Goal: Task Accomplishment & Management: Manage account settings

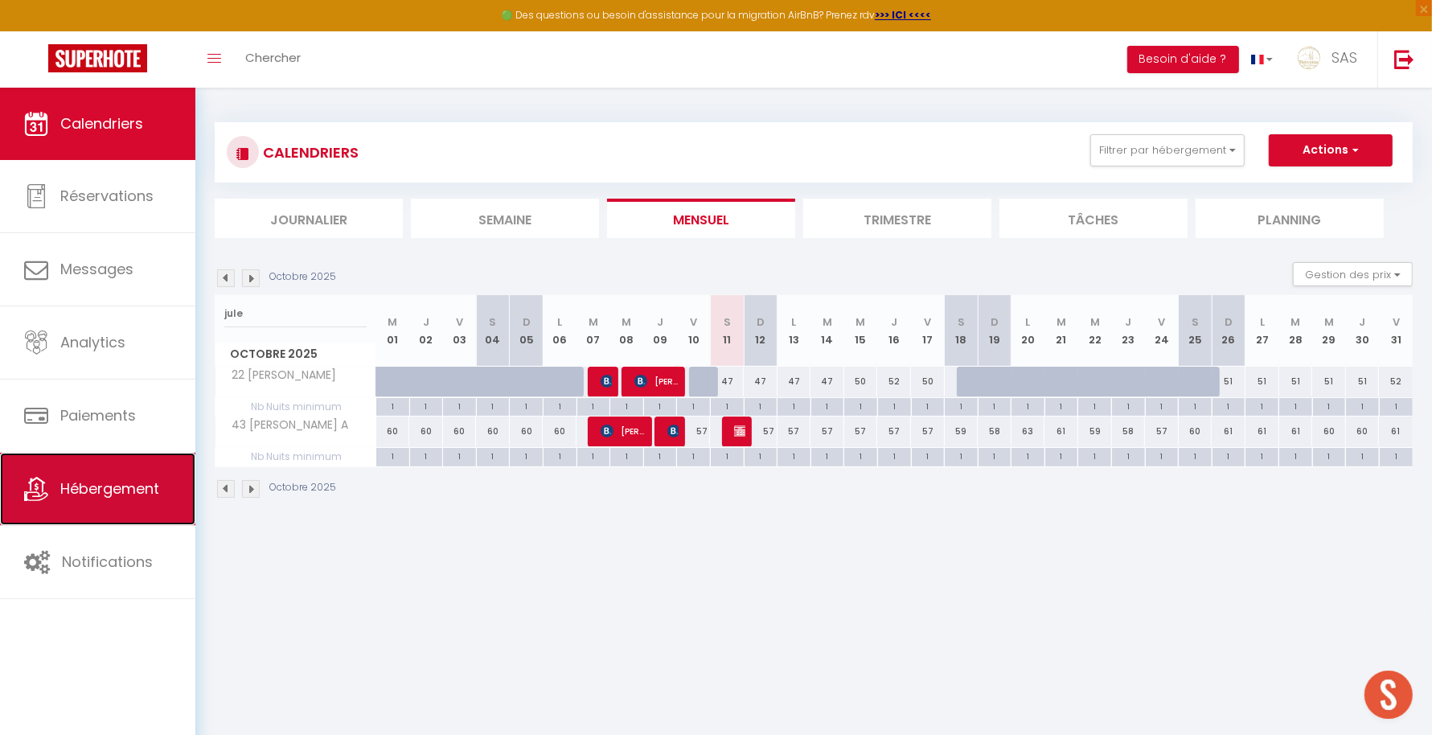
click at [153, 468] on link "Hébergement" at bounding box center [97, 489] width 195 height 72
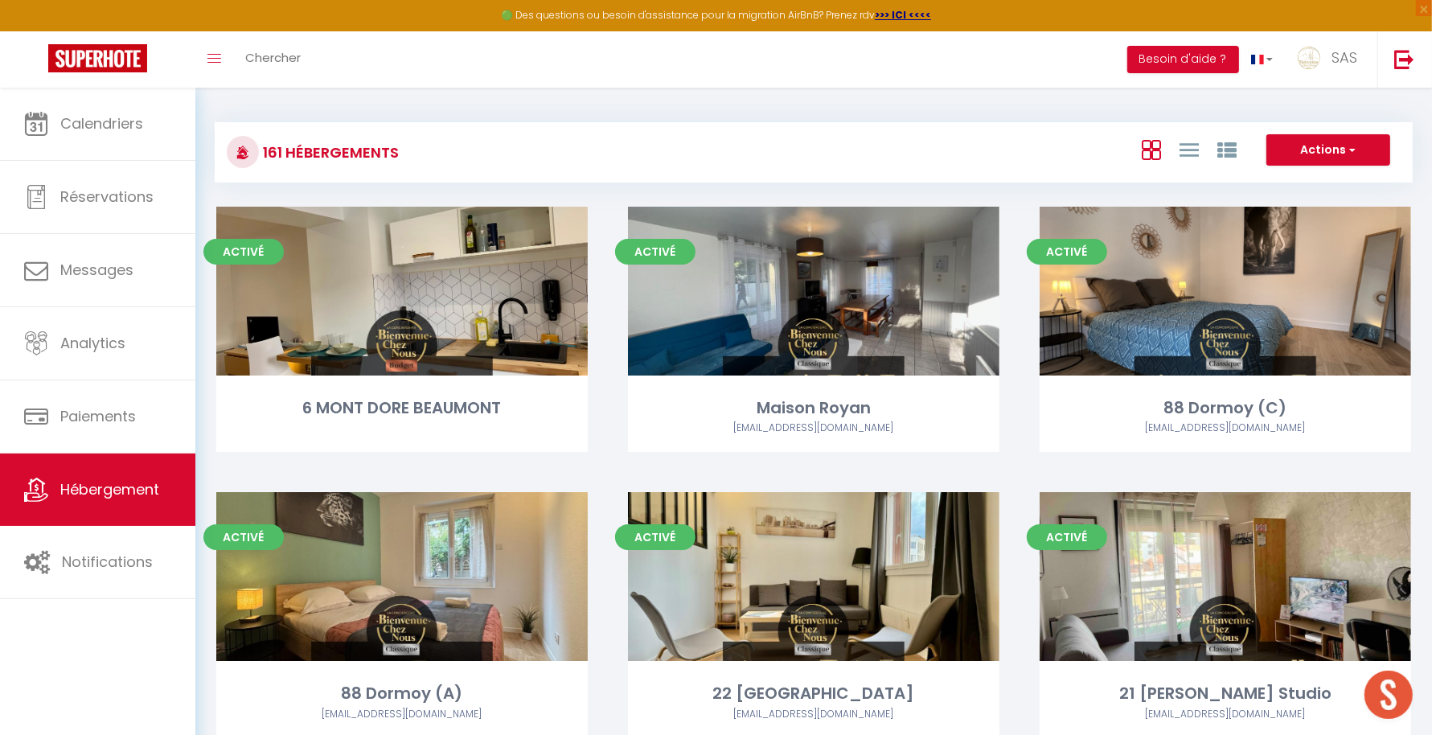
scroll to position [13749, 0]
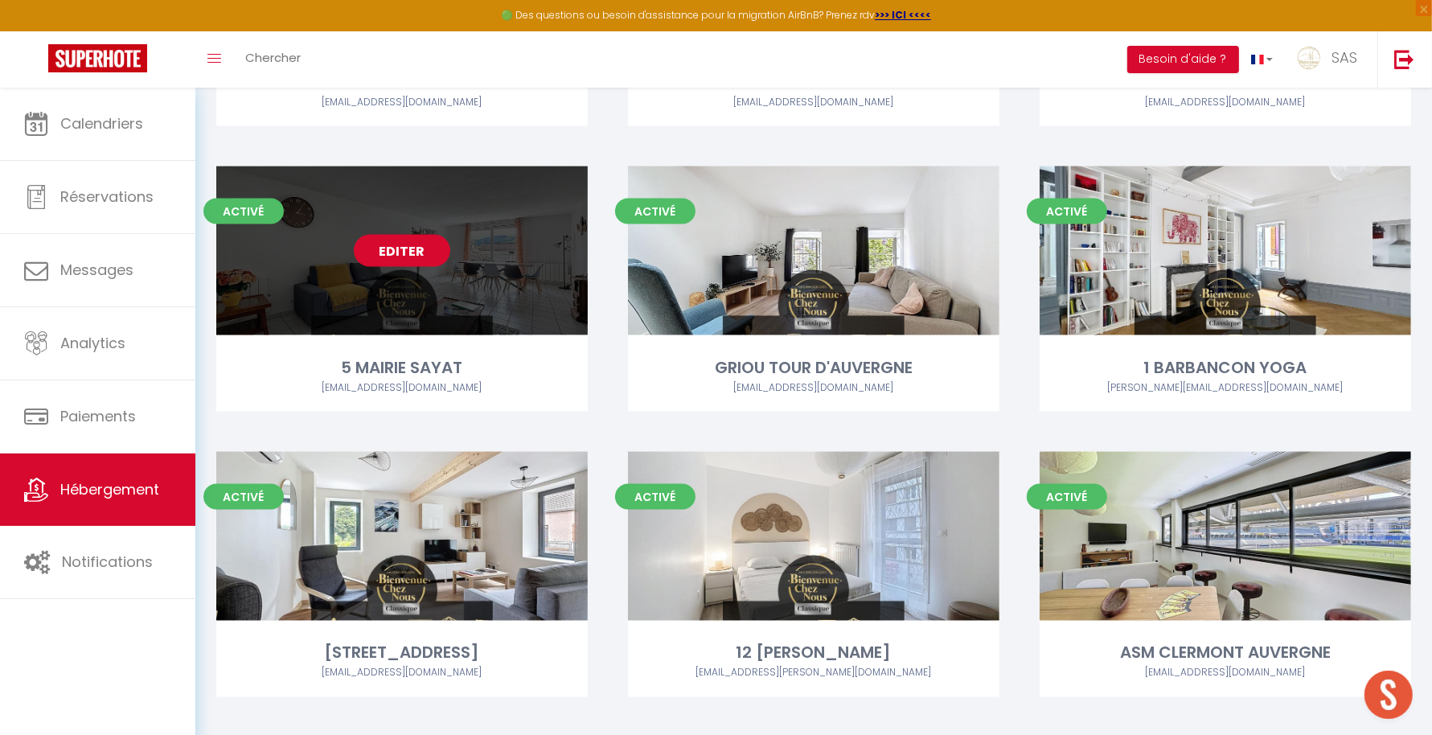
click at [382, 266] on div "Editer" at bounding box center [401, 250] width 371 height 169
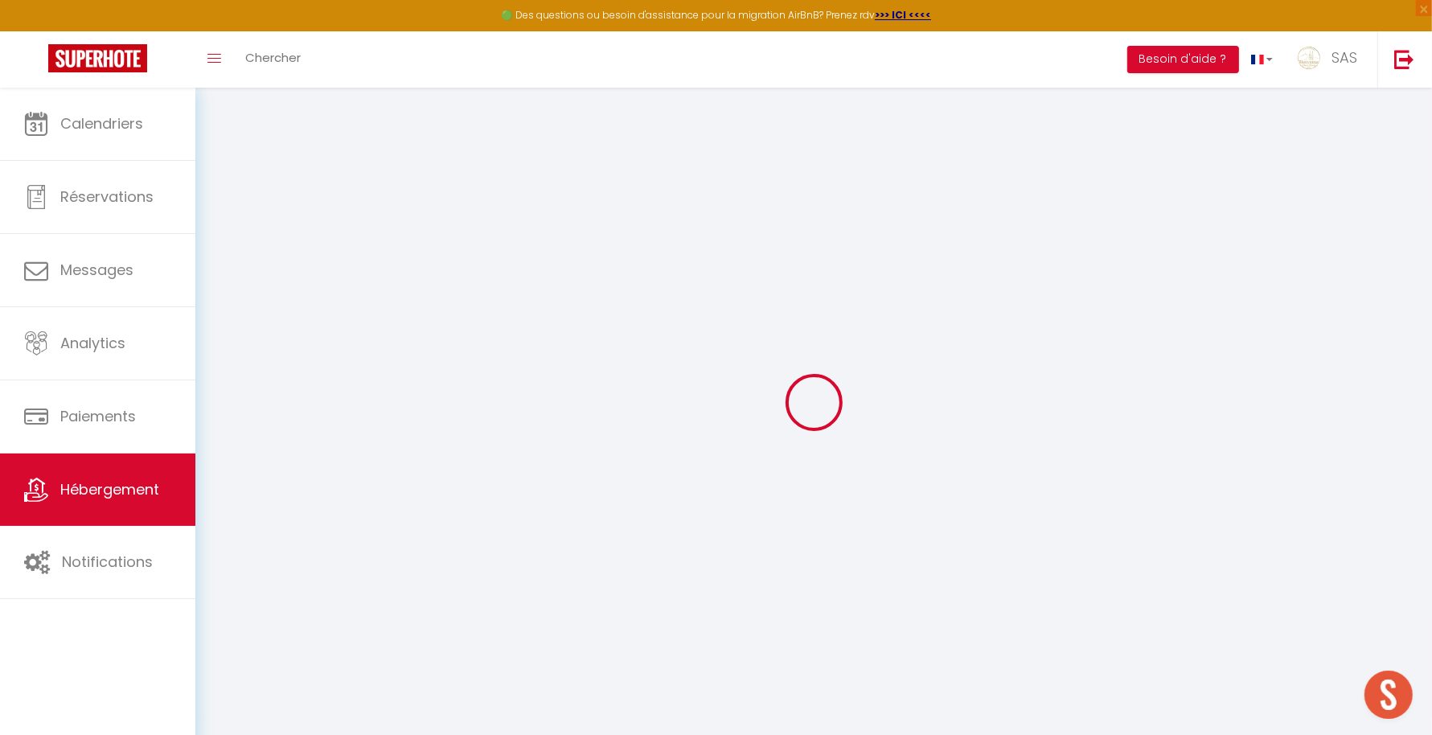
select select
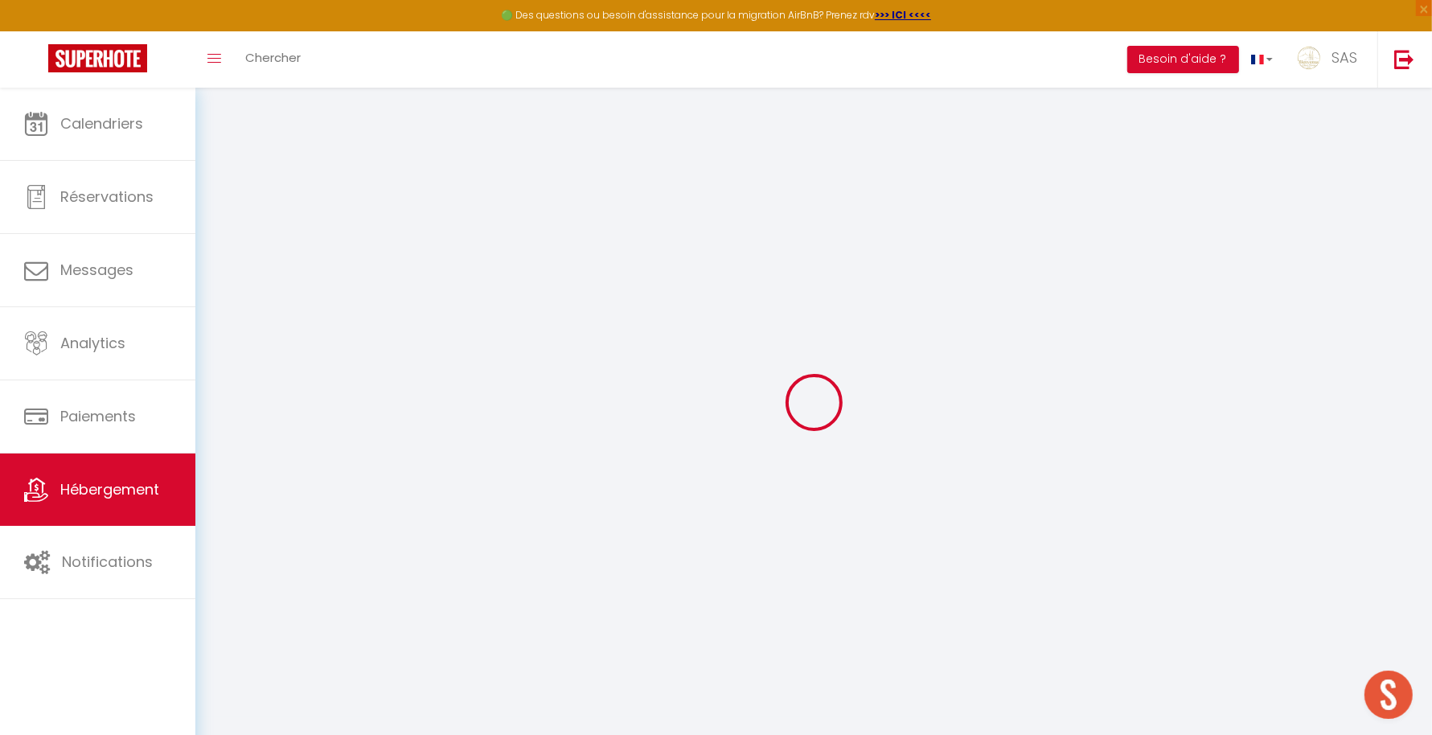
select select
checkbox input "false"
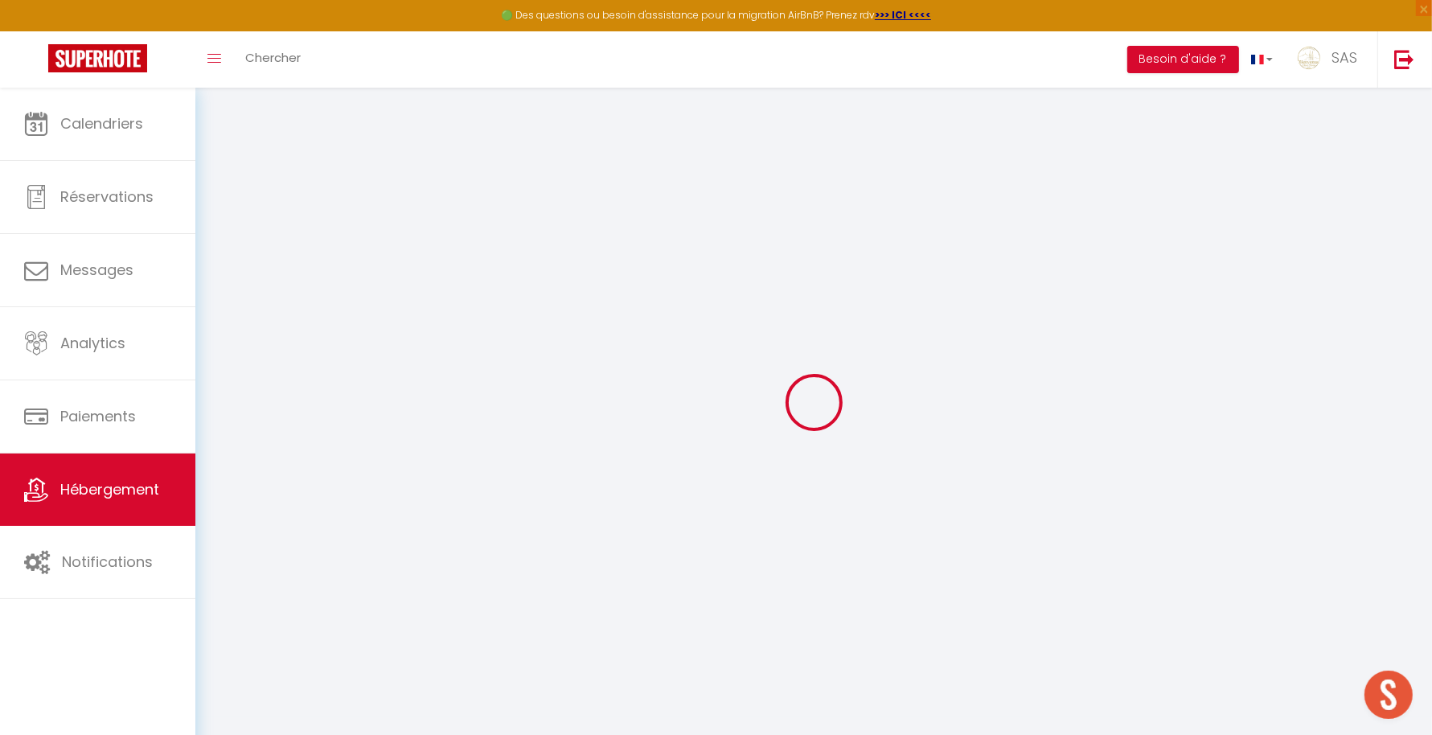
checkbox input "false"
select select "17:00"
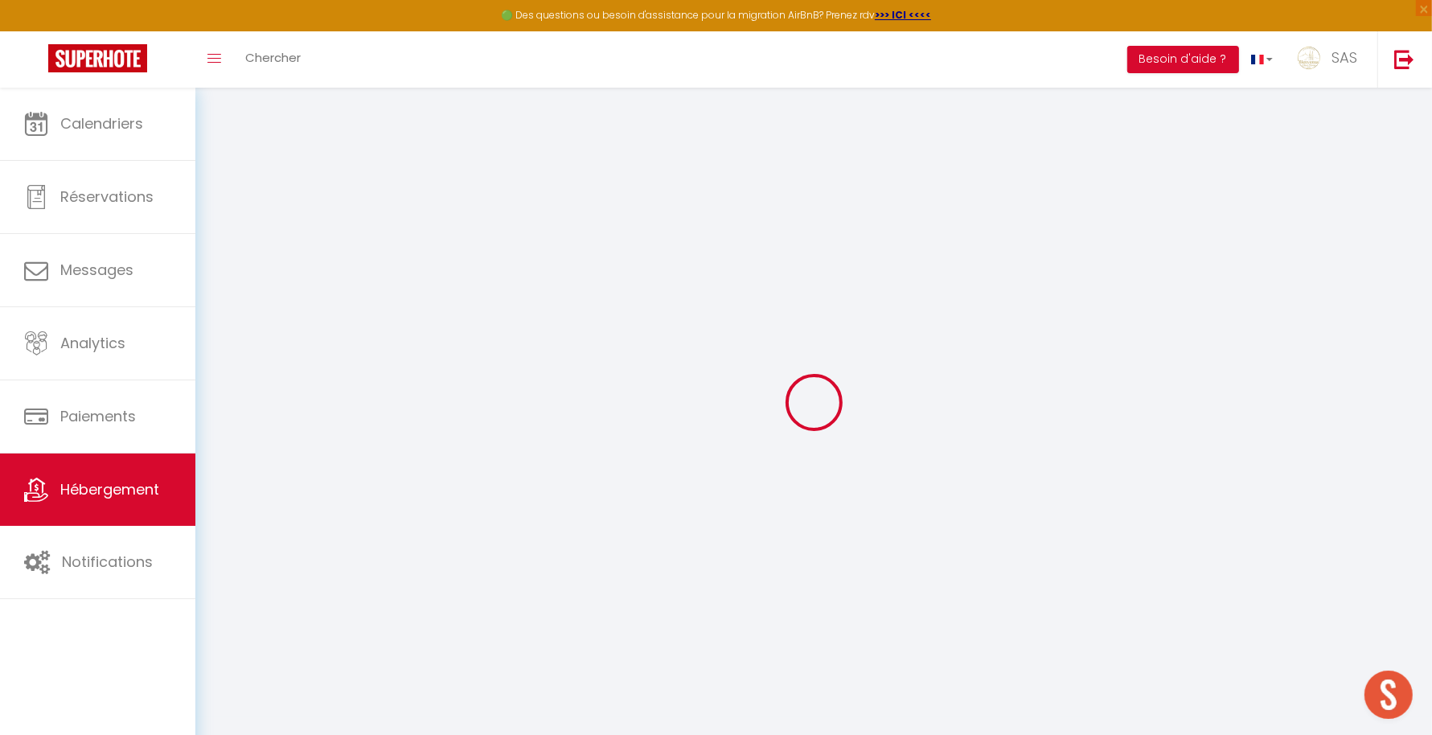
select select "23:45"
select select "11:00"
select select "30"
select select "120"
select select "22:00"
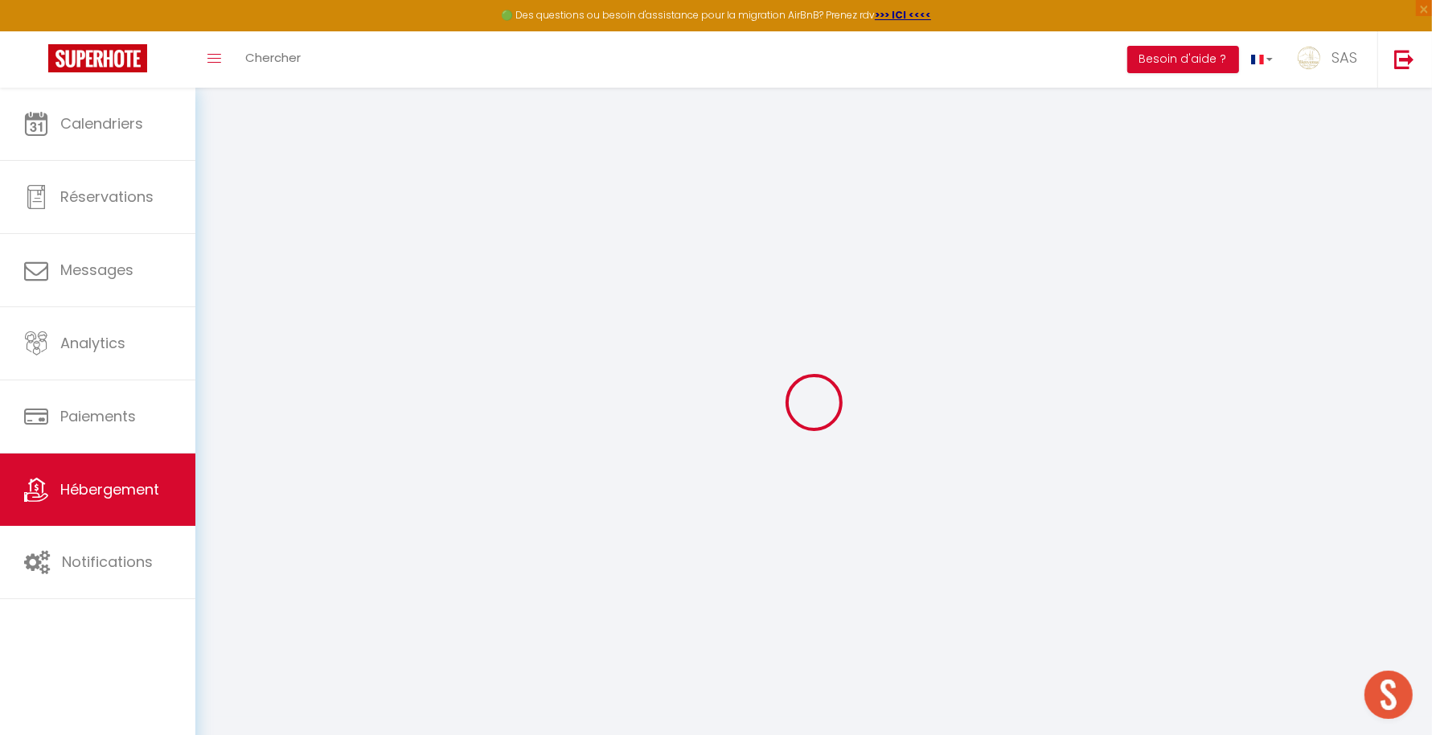
checkbox input "false"
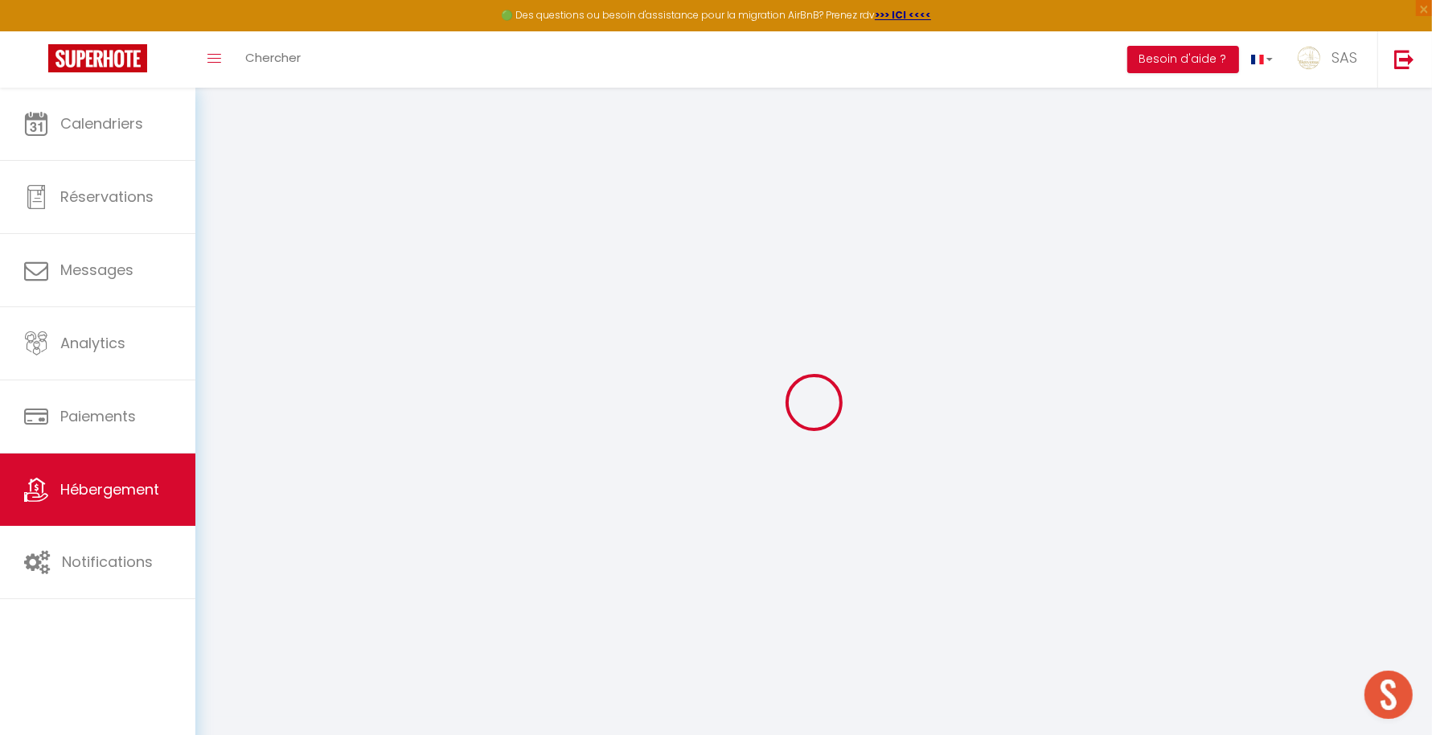
checkbox input "false"
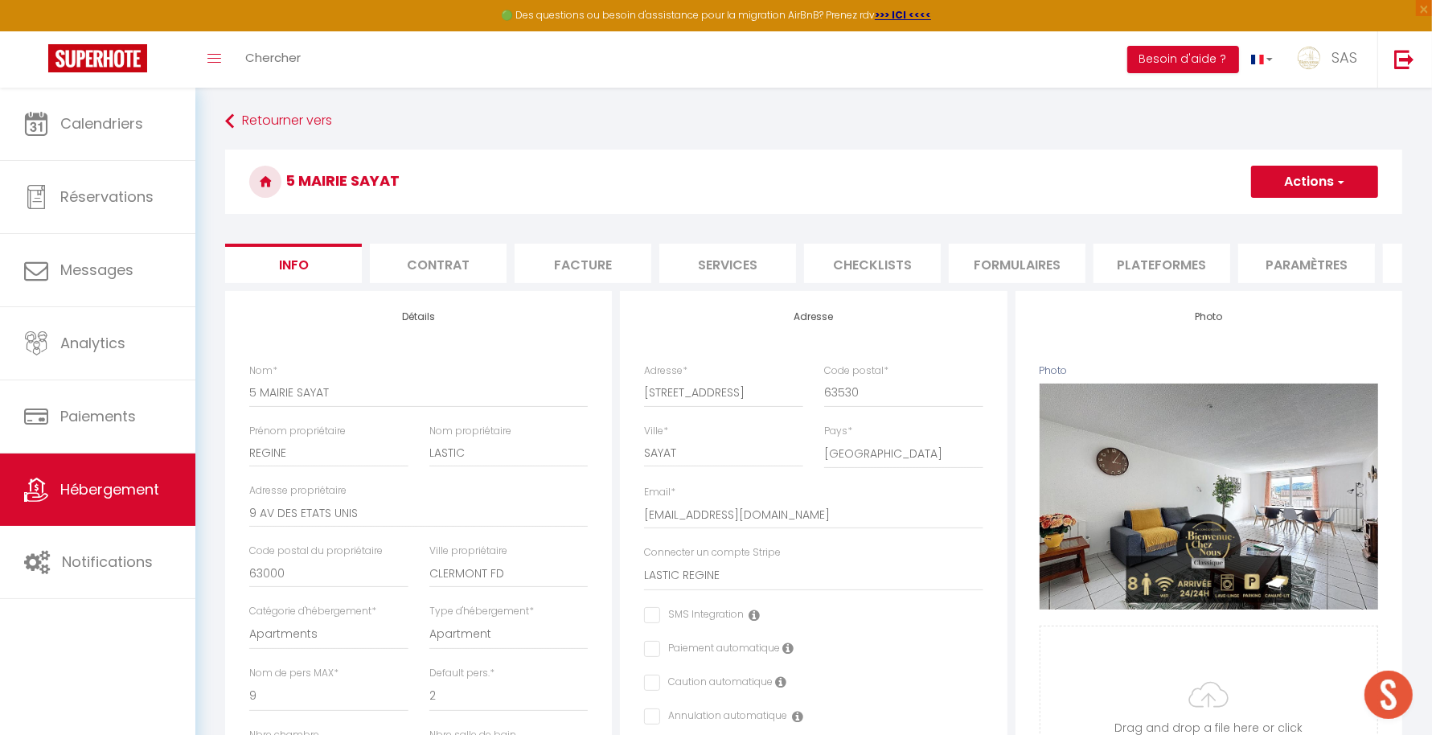
click at [1148, 253] on li "Plateformes" at bounding box center [1161, 263] width 137 height 39
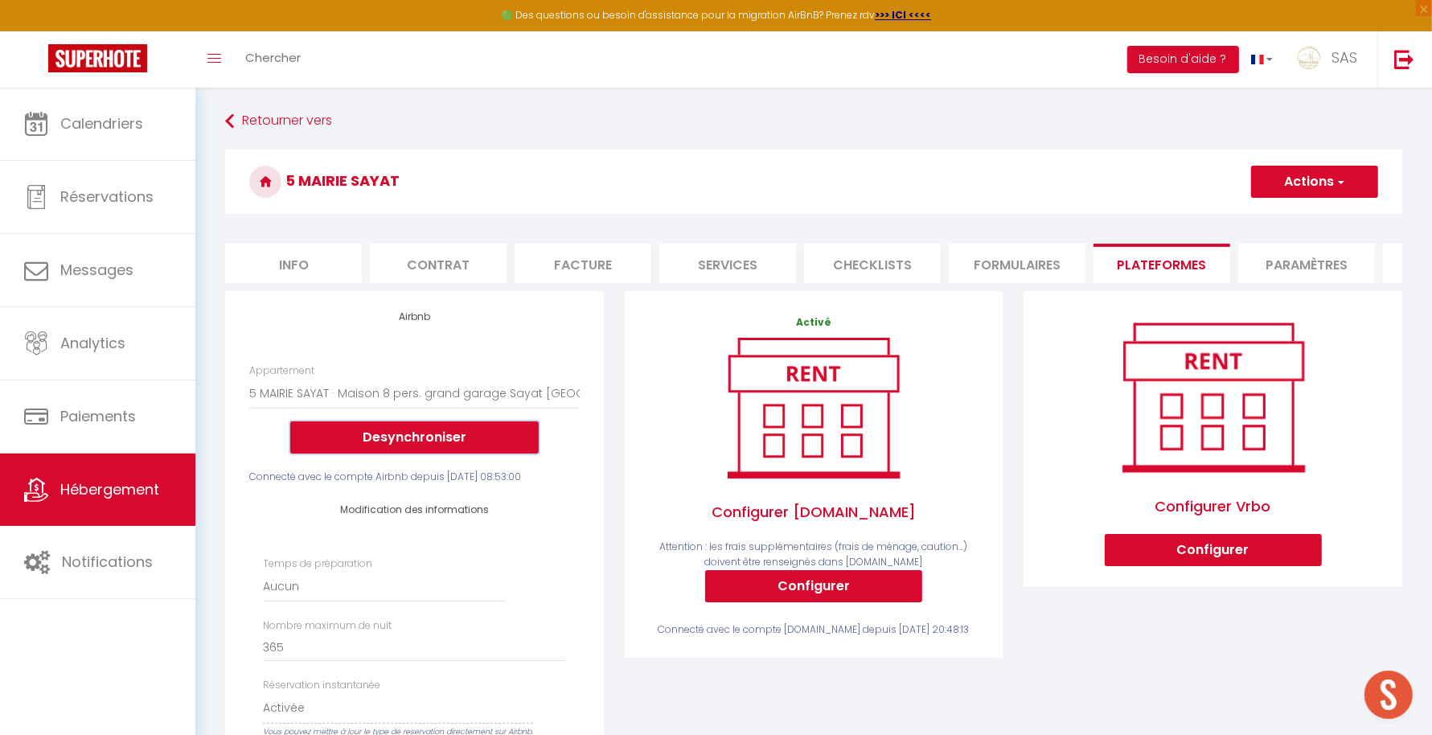
click at [455, 436] on button "Desynchroniser" at bounding box center [414, 437] width 248 height 32
click at [442, 449] on button "Desynchroniser" at bounding box center [414, 437] width 248 height 32
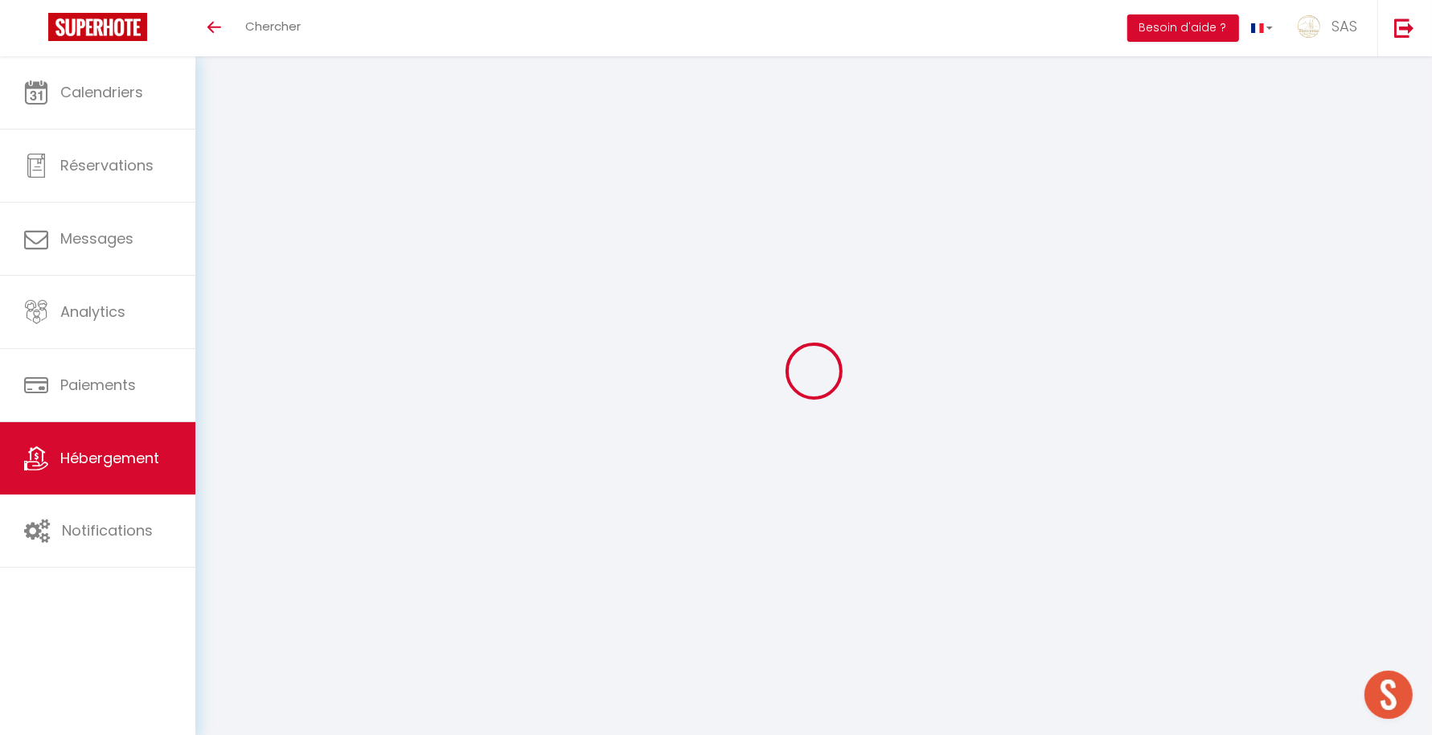
select select "+ 22 %"
select select "+ 20 %"
select select "+ 6 %"
select select "+ 20 %"
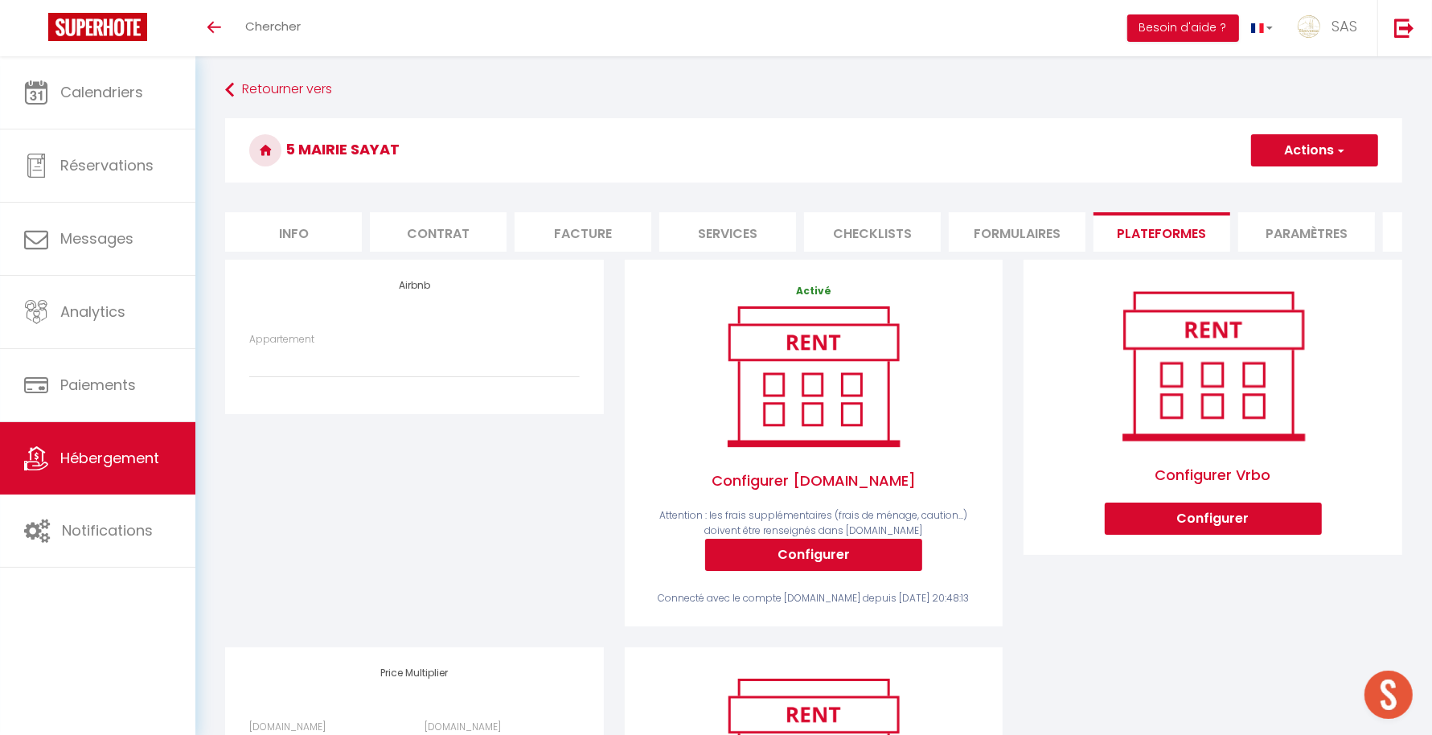
click at [837, 64] on div "Retourner vers 5 MAIRIE SAYAT Actions Enregistrer Info Contrat Facture Services…" at bounding box center [813, 514] width 1236 height 917
click at [493, 598] on div "Airbnb Appartement [GEOGRAPHIC_DATA] · [PERSON_NAME] petite maison très cosy av…" at bounding box center [415, 453] width 400 height 387
click at [761, 234] on li "Services" at bounding box center [727, 231] width 137 height 39
checkbox input "false"
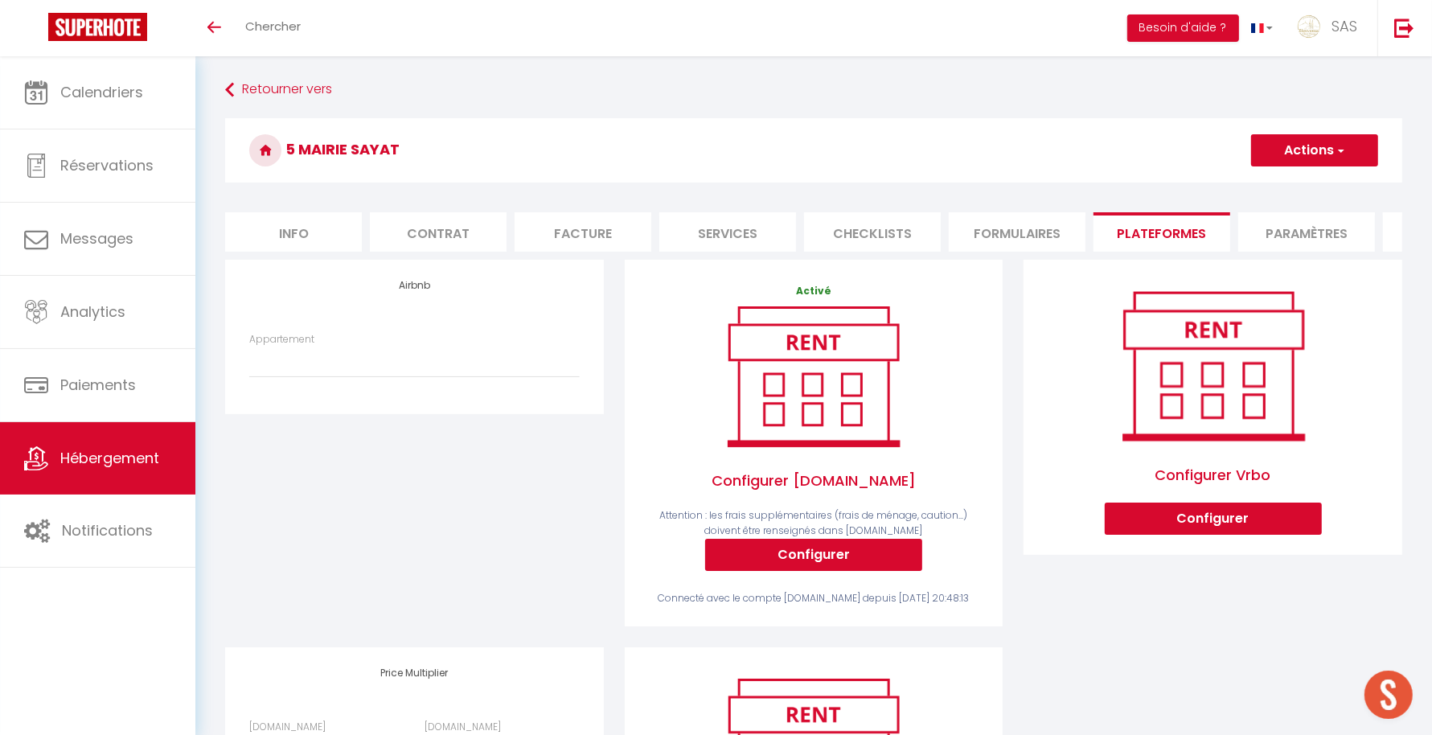
checkbox input "false"
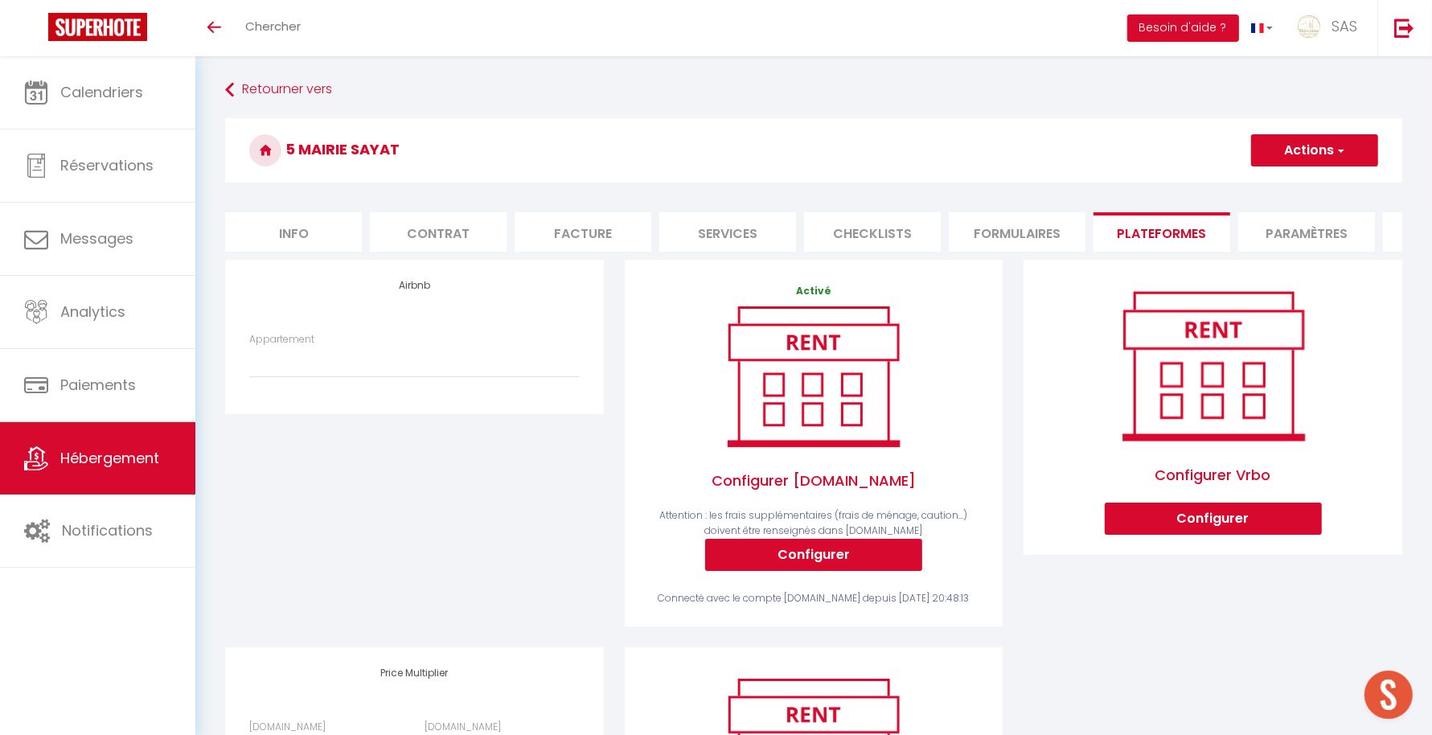
select select
checkbox input "false"
select select
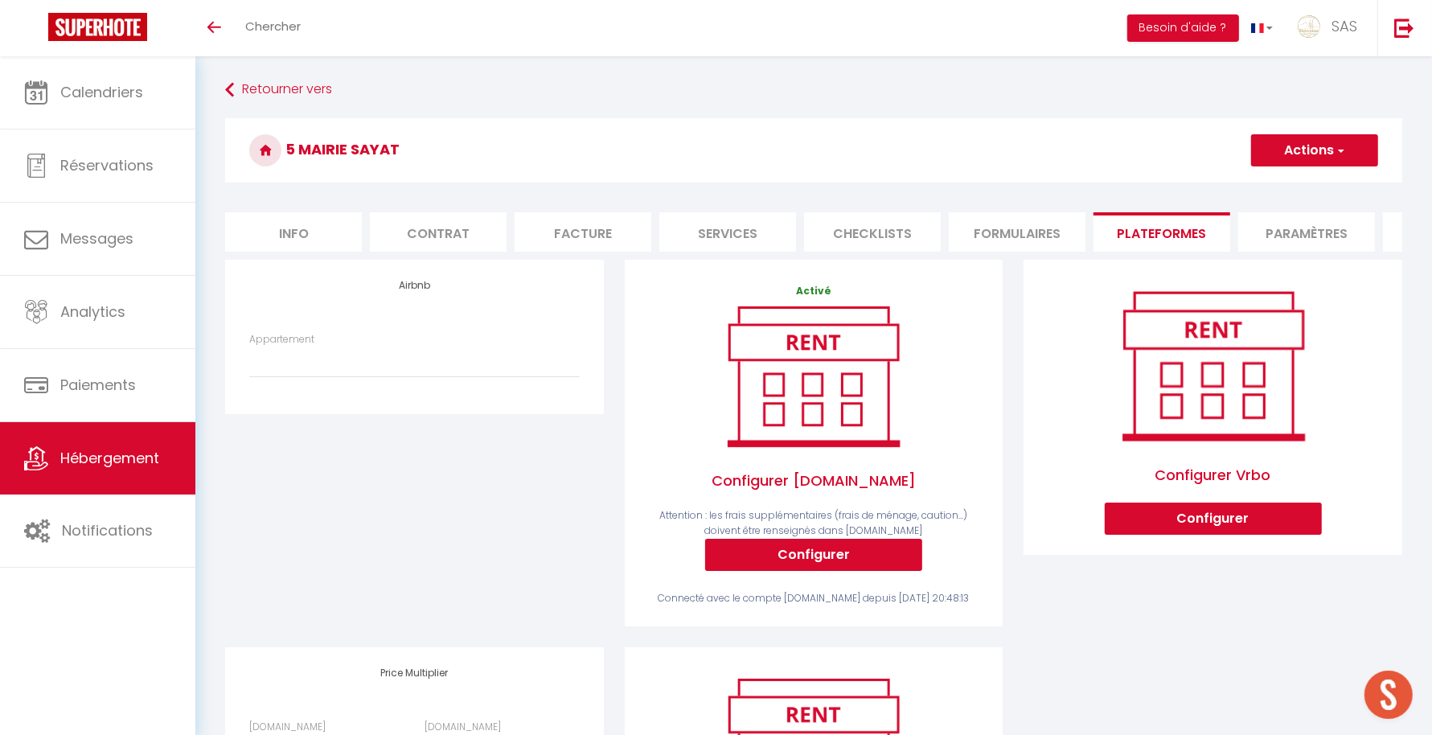
checkbox input "false"
select select
checkbox input "false"
select select
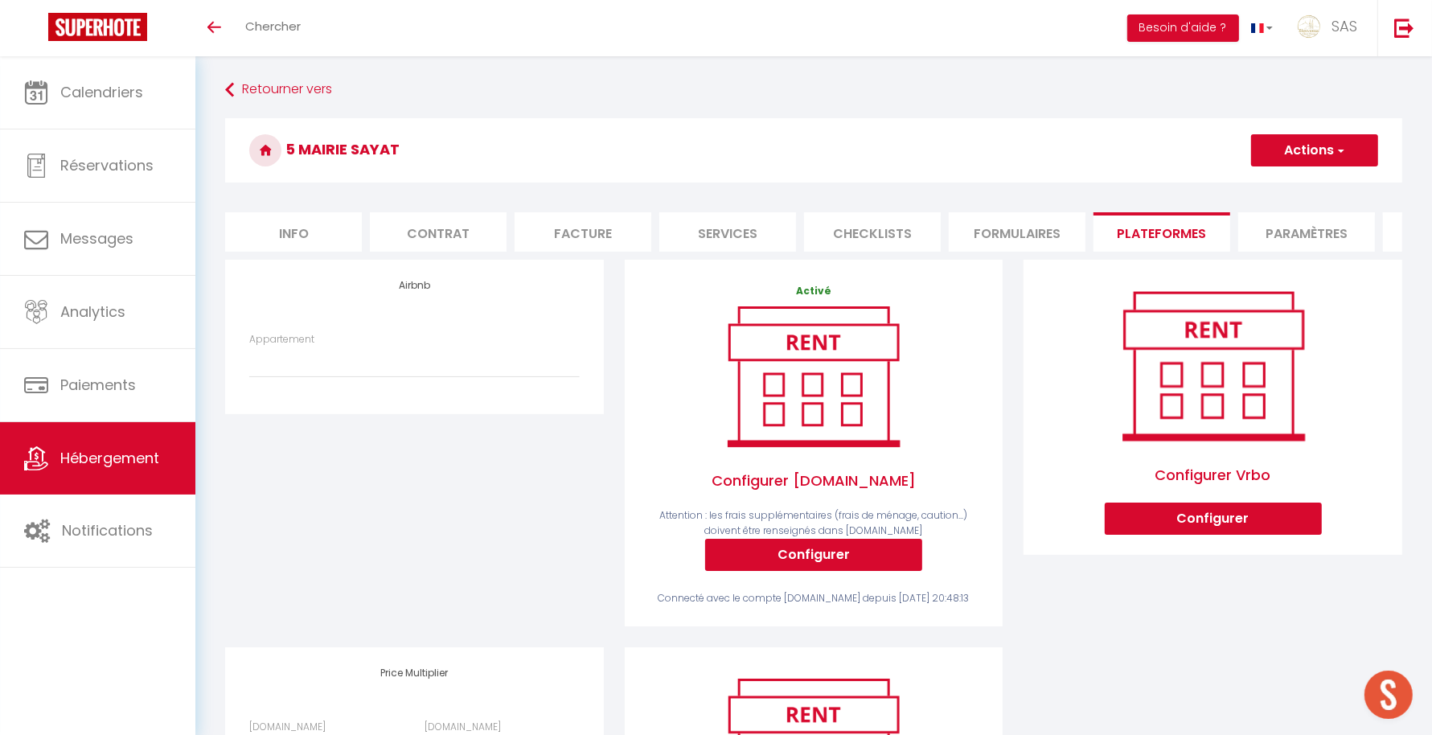
checkbox input "false"
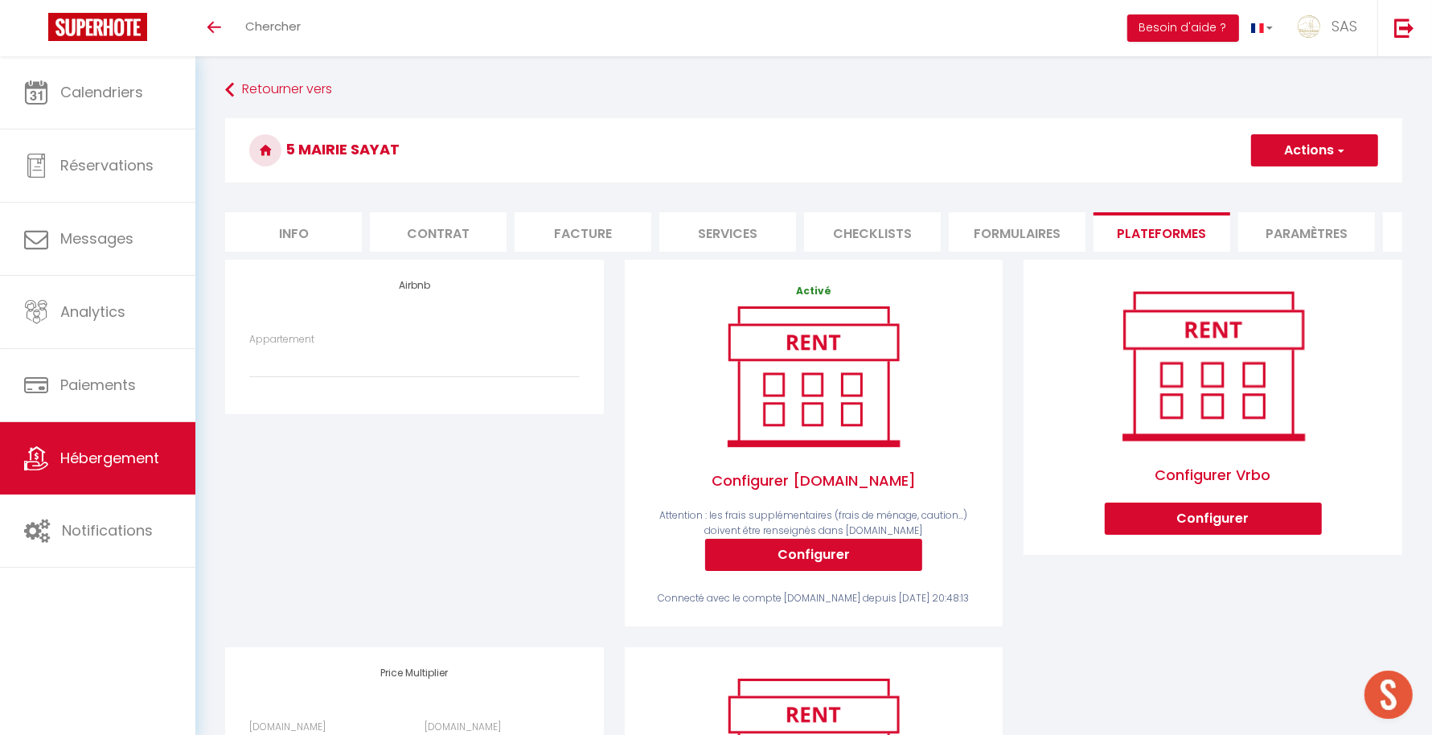
checkbox input "false"
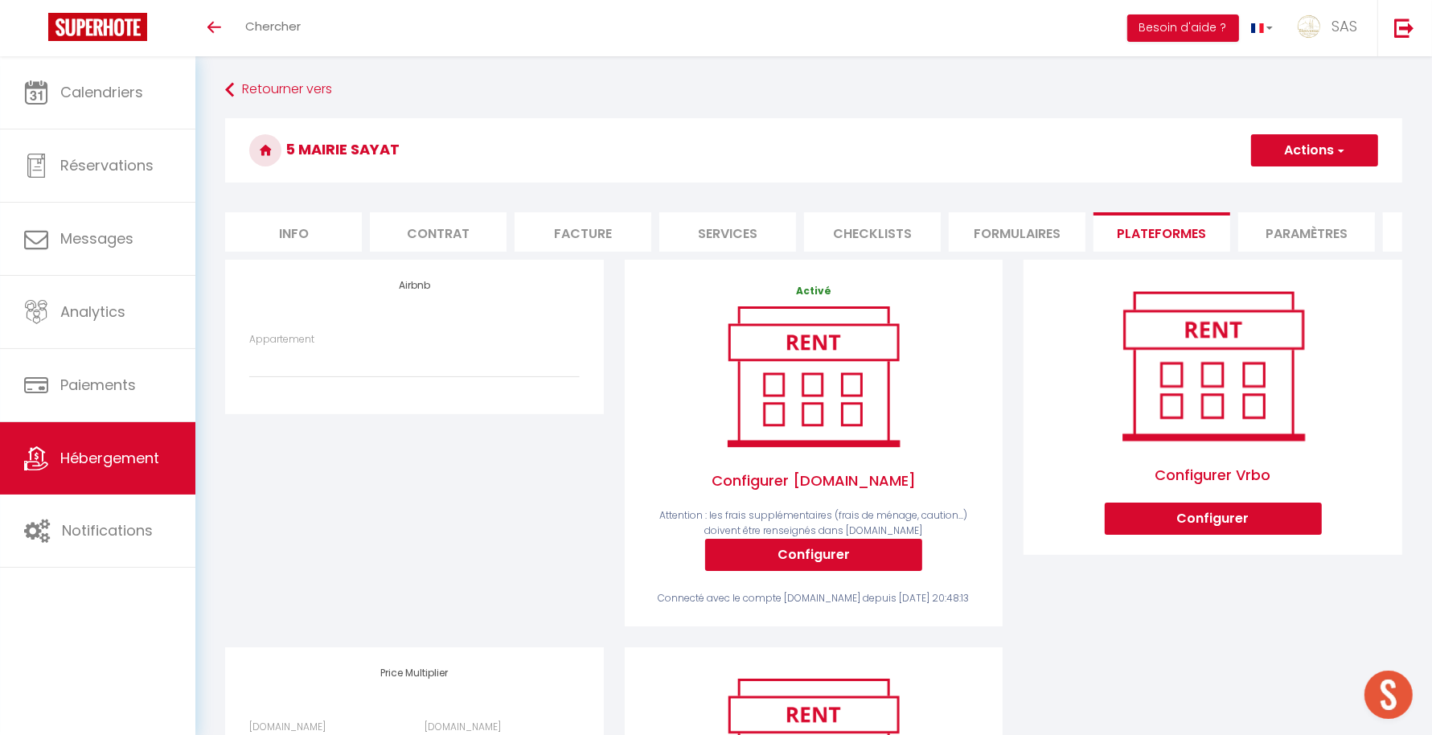
checkbox input "false"
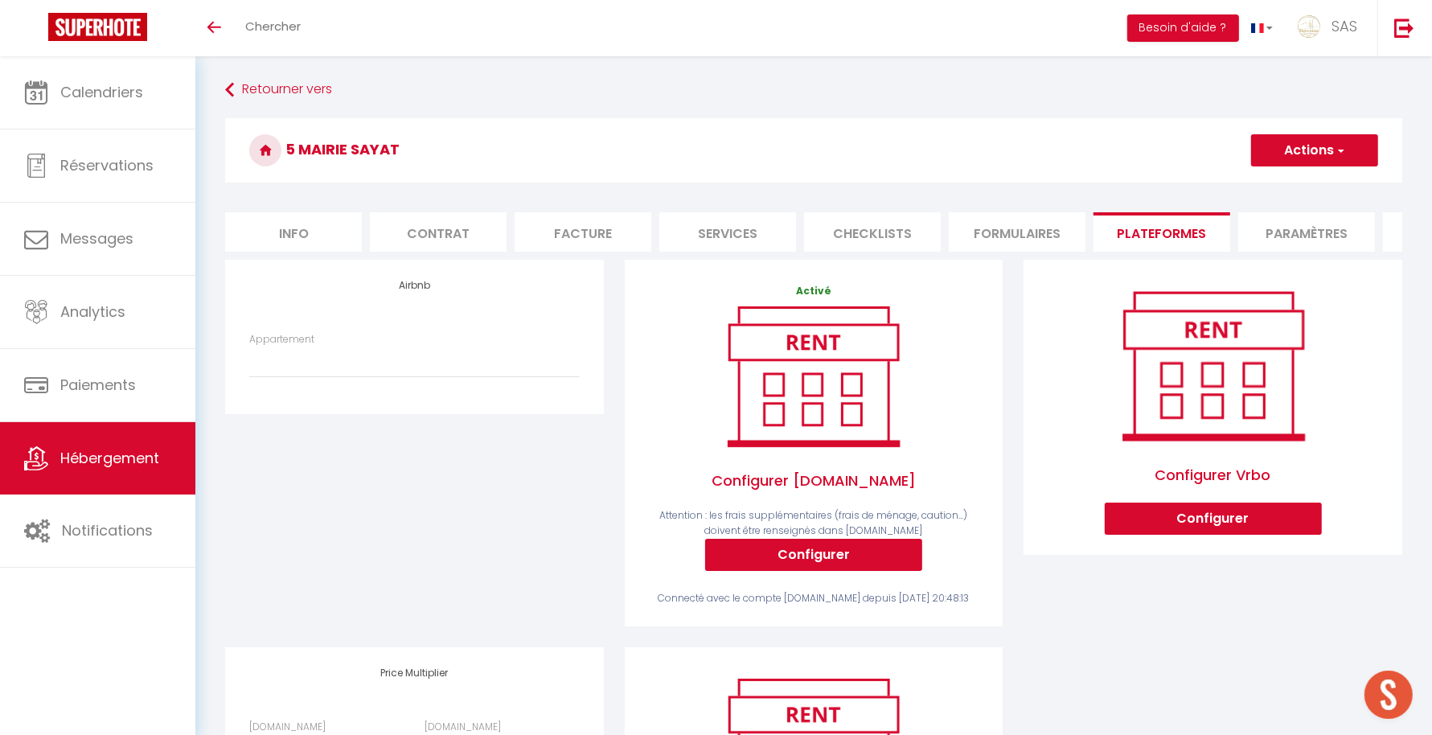
select select
checkbox input "false"
select select
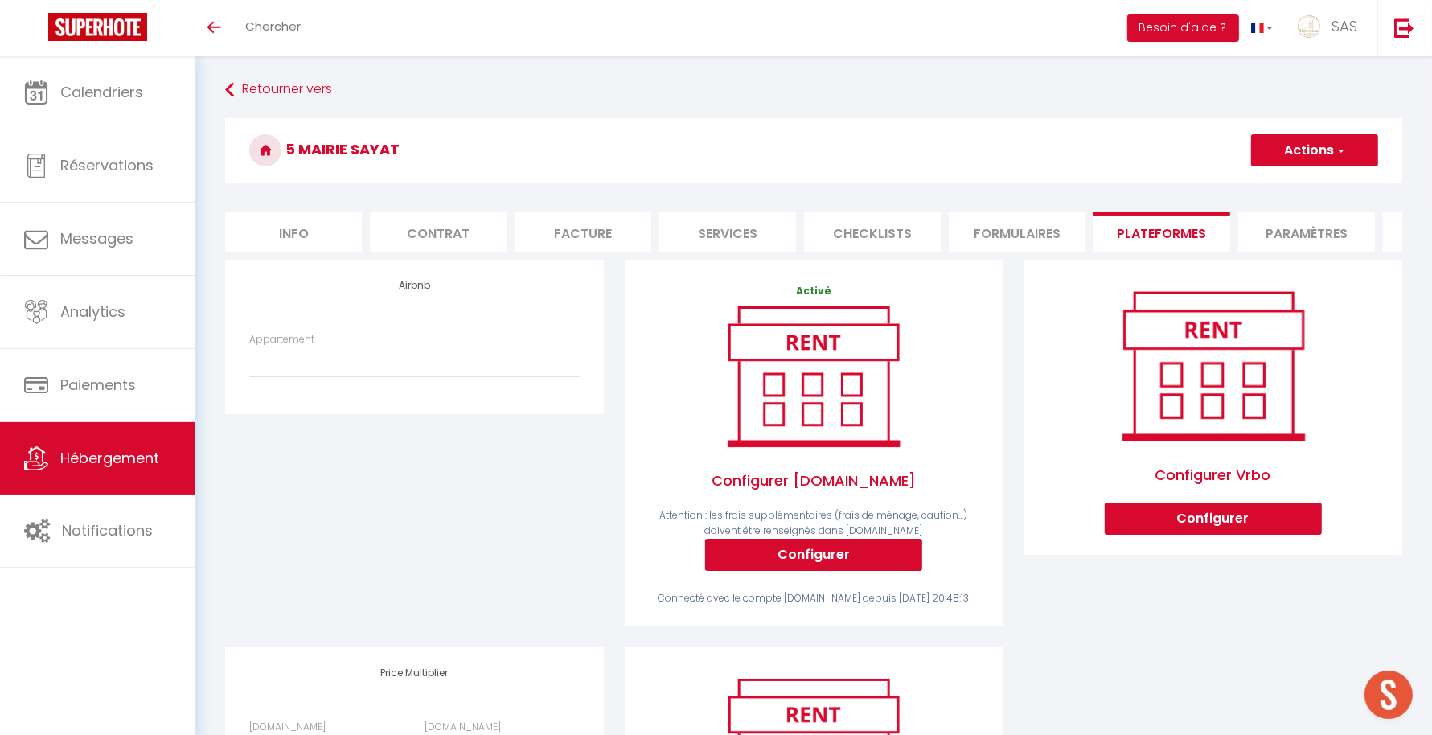
checkbox input "false"
select select
checkbox input "false"
select select
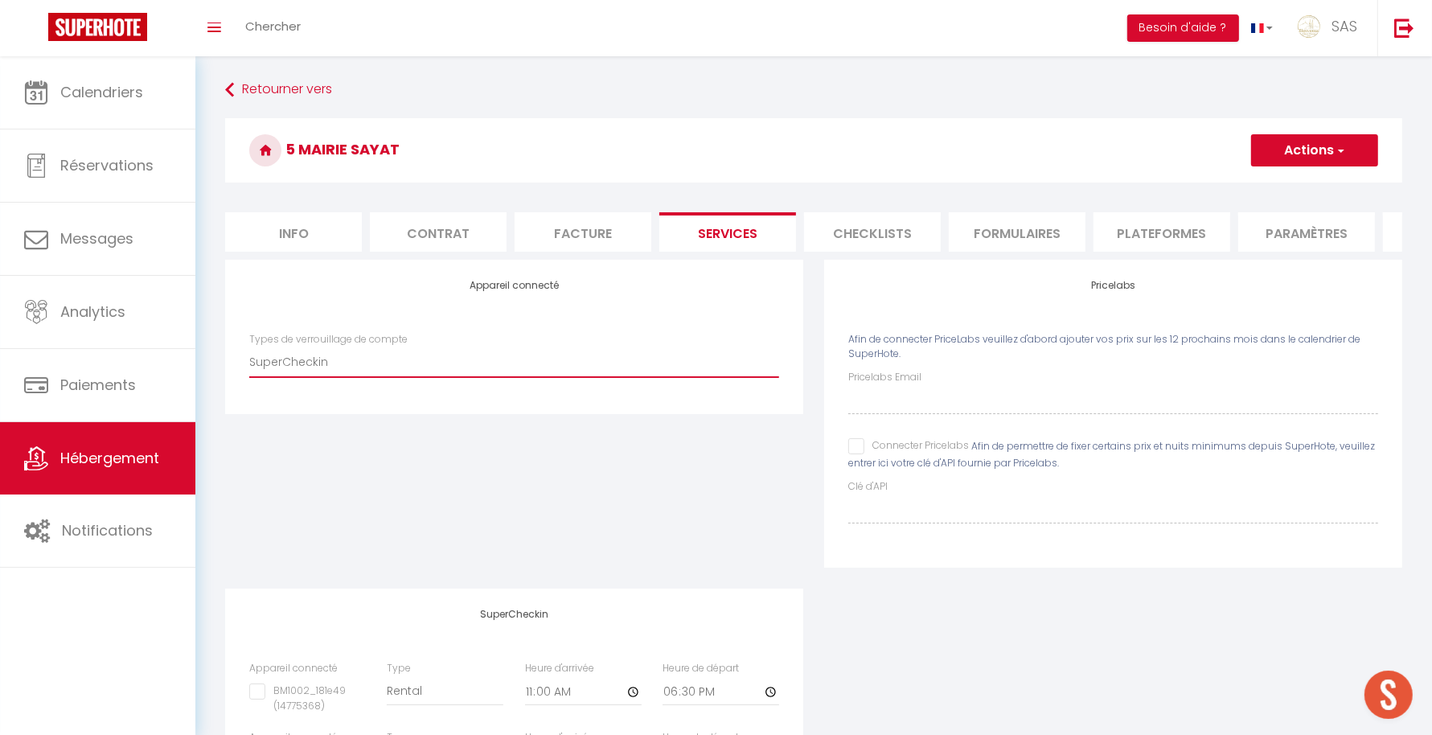
click at [624, 363] on select "SuperCheckin Igloohome IgloohomeV2 Nuki" at bounding box center [514, 361] width 530 height 31
select select
click at [249, 361] on select "SuperCheckin Igloohome IgloohomeV2 Nuki" at bounding box center [514, 361] width 530 height 31
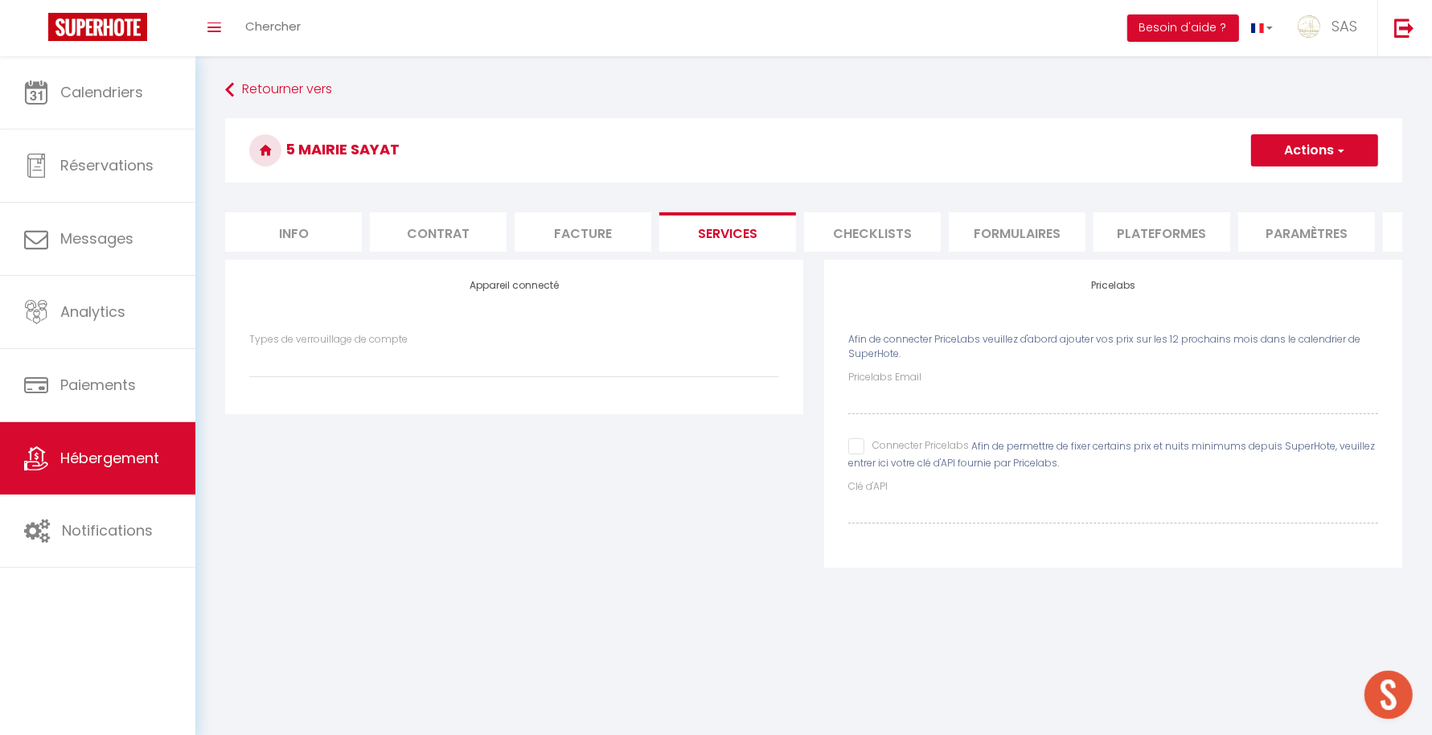
click at [609, 473] on div "Appareil connecté Types de verrouillage de compte SuperCheckin Igloohome Iglooh…" at bounding box center [514, 424] width 599 height 329
click at [1338, 173] on h3 "5 MAIRIE SAYAT" at bounding box center [813, 150] width 1177 height 64
click at [1328, 163] on button "Actions" at bounding box center [1314, 150] width 127 height 32
click at [1297, 183] on link "Enregistrer" at bounding box center [1313, 185] width 127 height 21
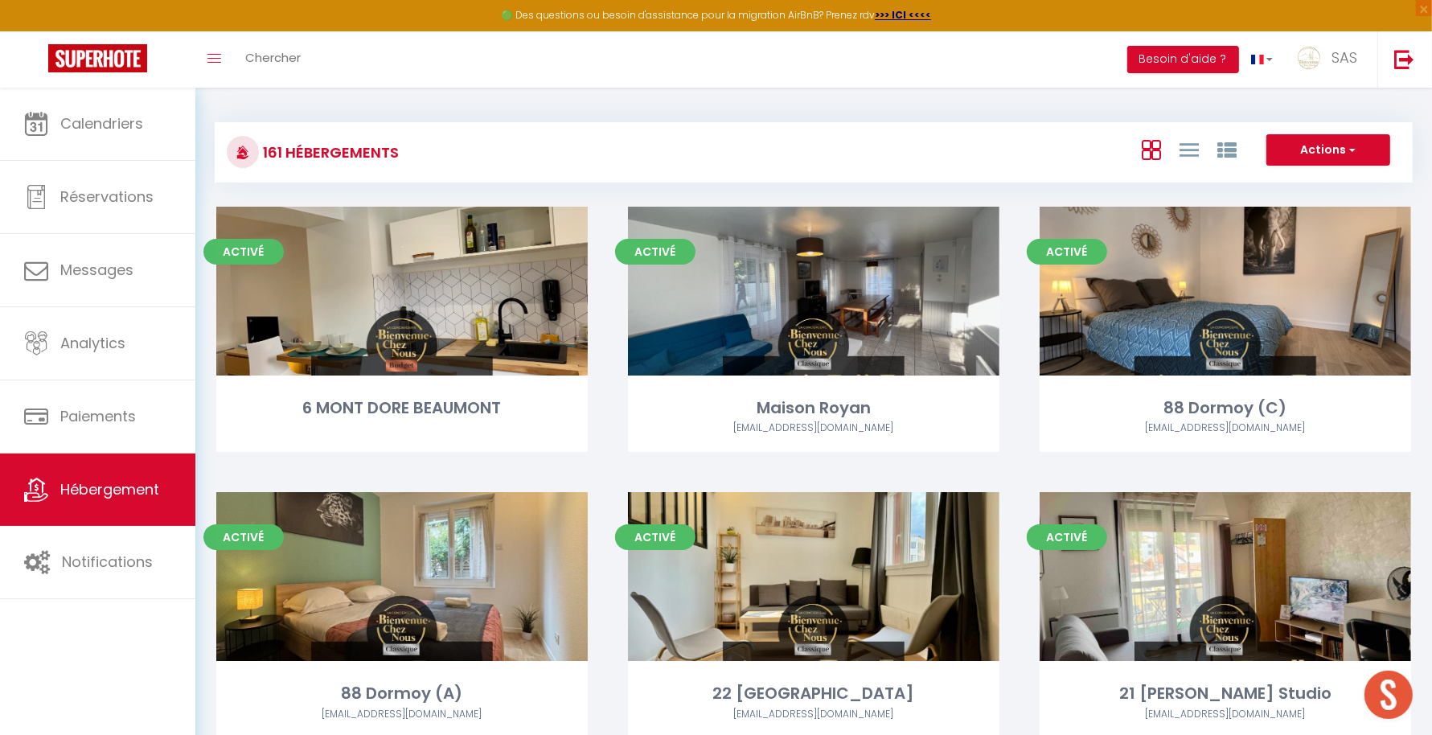
click at [1126, 59] on div "Toggle menubar Chercher BUTTON Besoin d'aide ? SAS Paramètres Équipe" at bounding box center [768, 59] width 1303 height 56
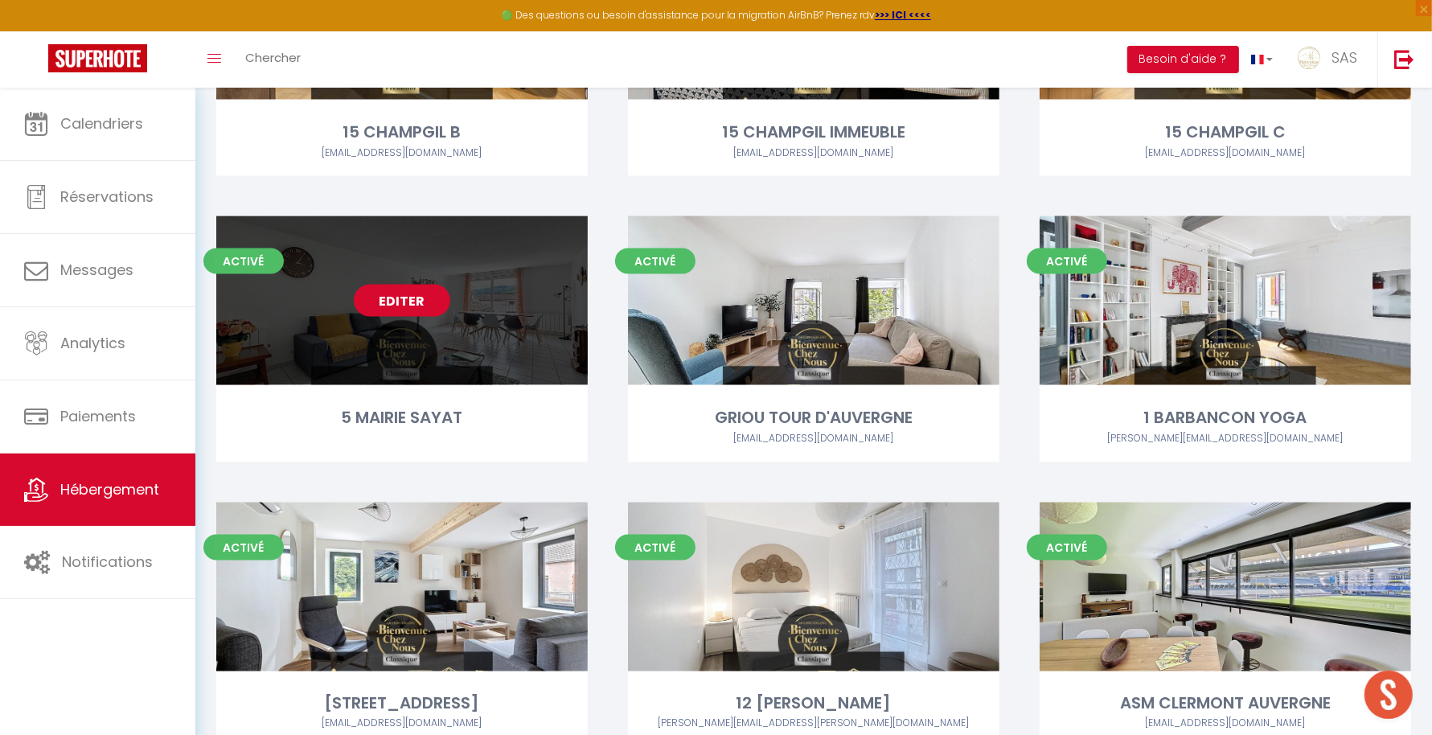
click at [423, 285] on link "Editer" at bounding box center [402, 301] width 96 height 32
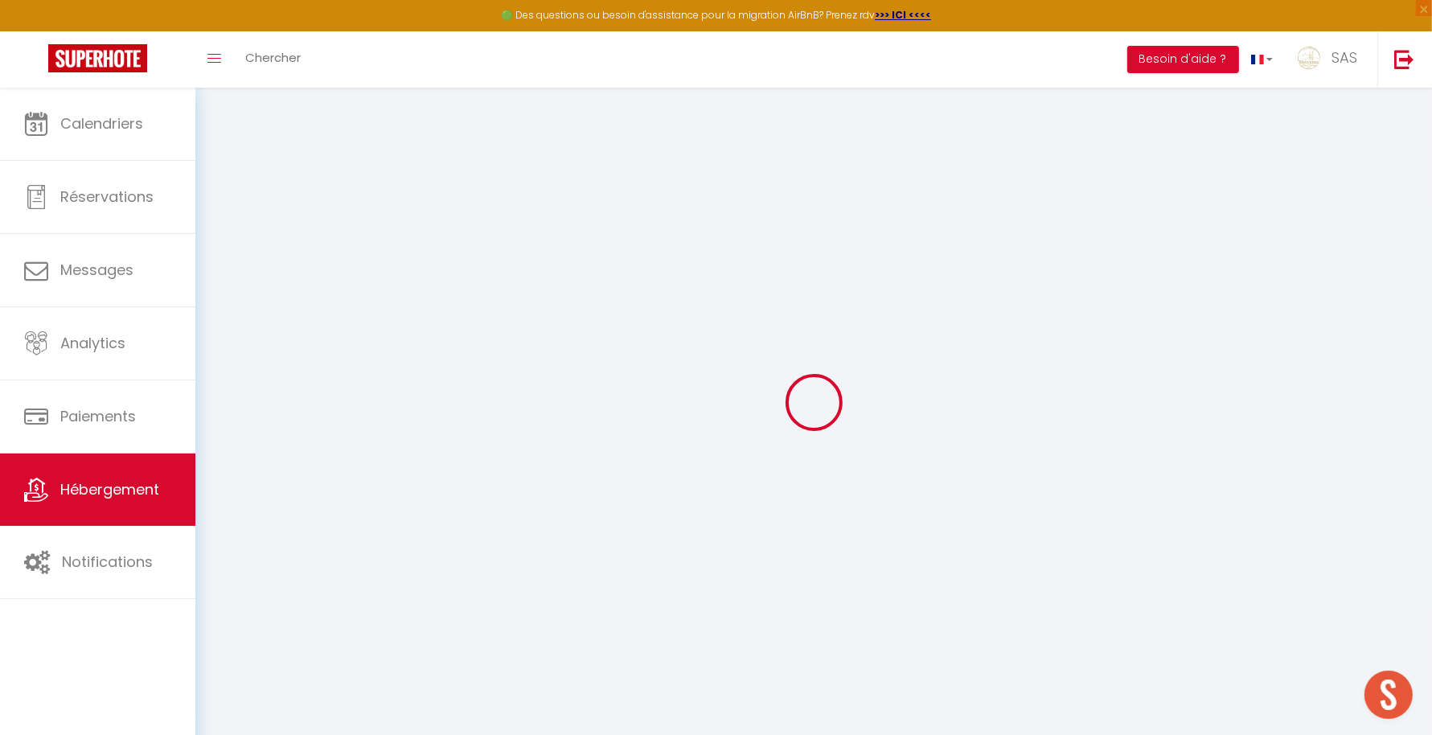
select select
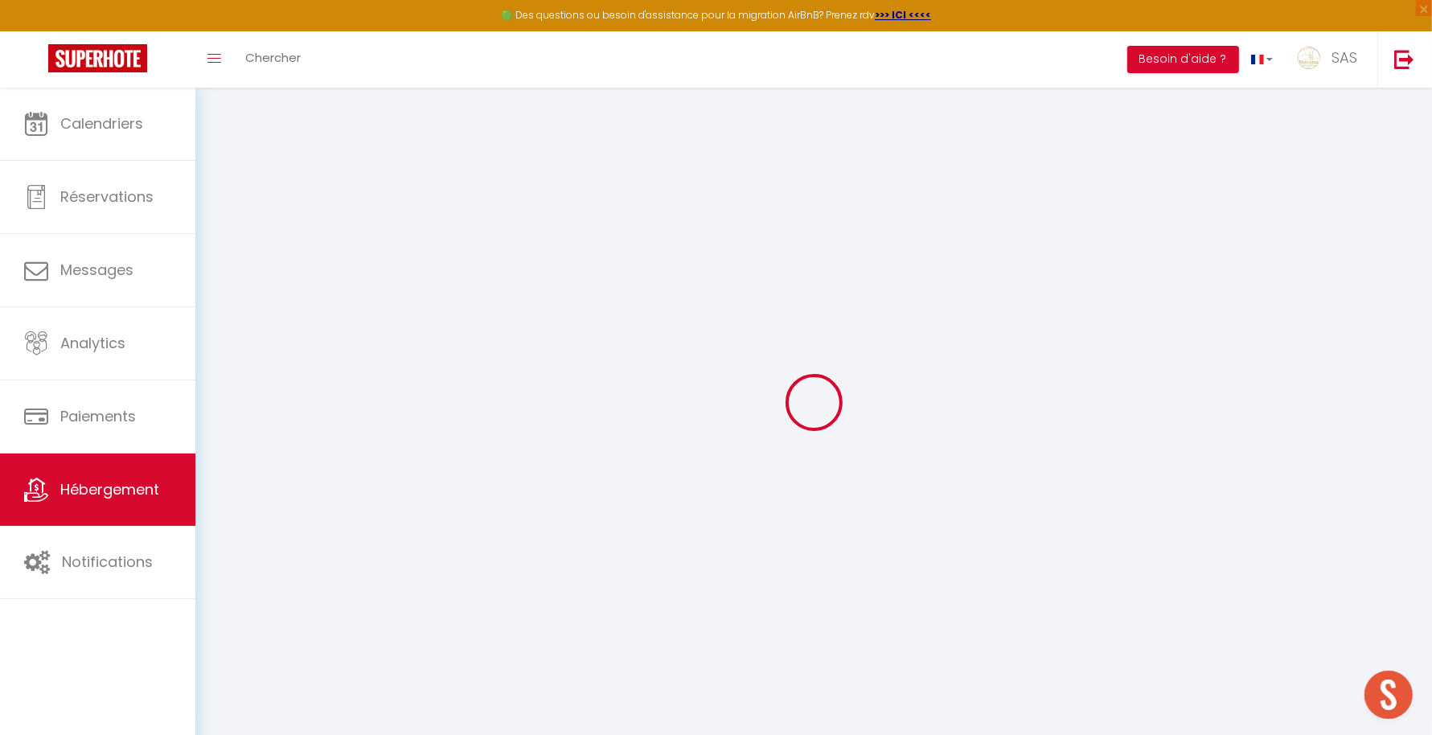
select select
checkbox input "false"
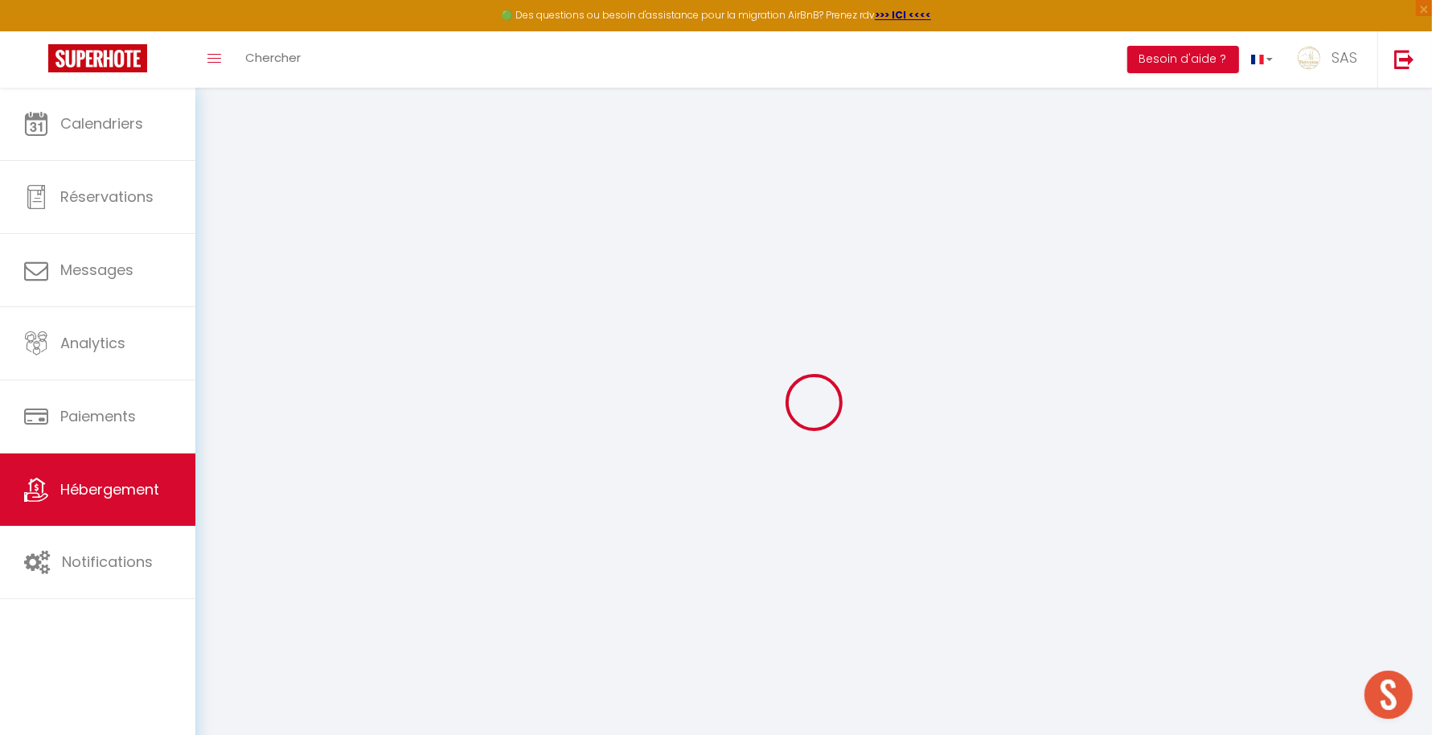
select select
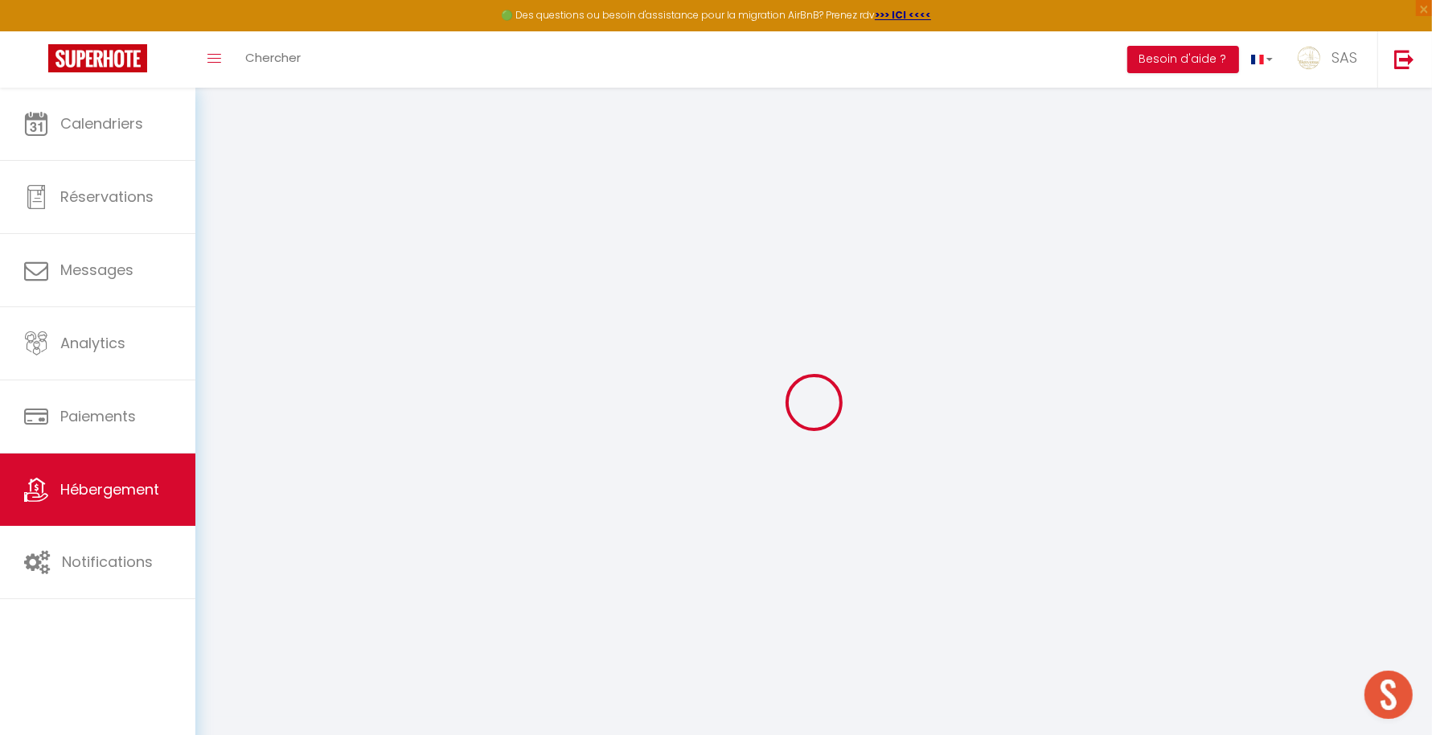
select select
checkbox input "false"
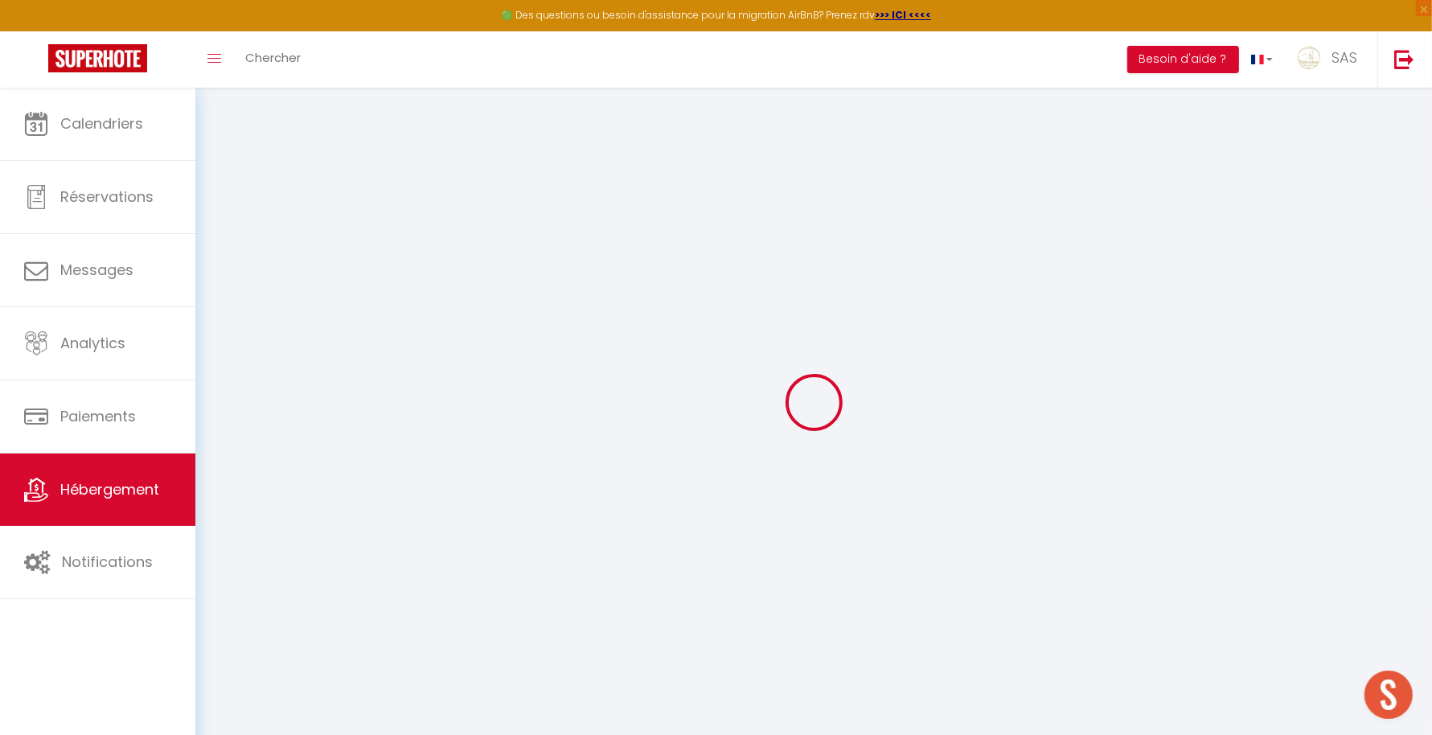
checkbox input "false"
select select "17:00"
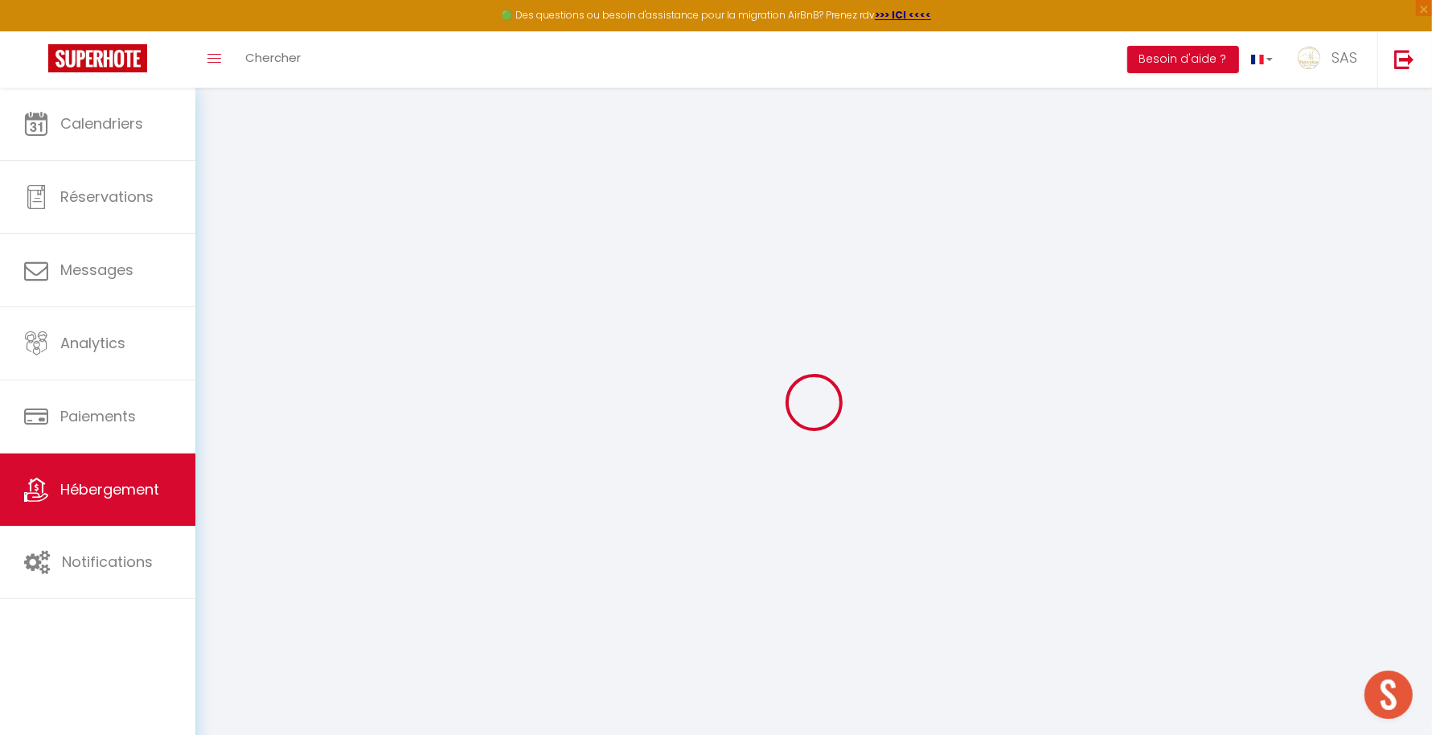
select select "23:45"
select select "11:00"
select select "30"
select select "120"
select select "22:00"
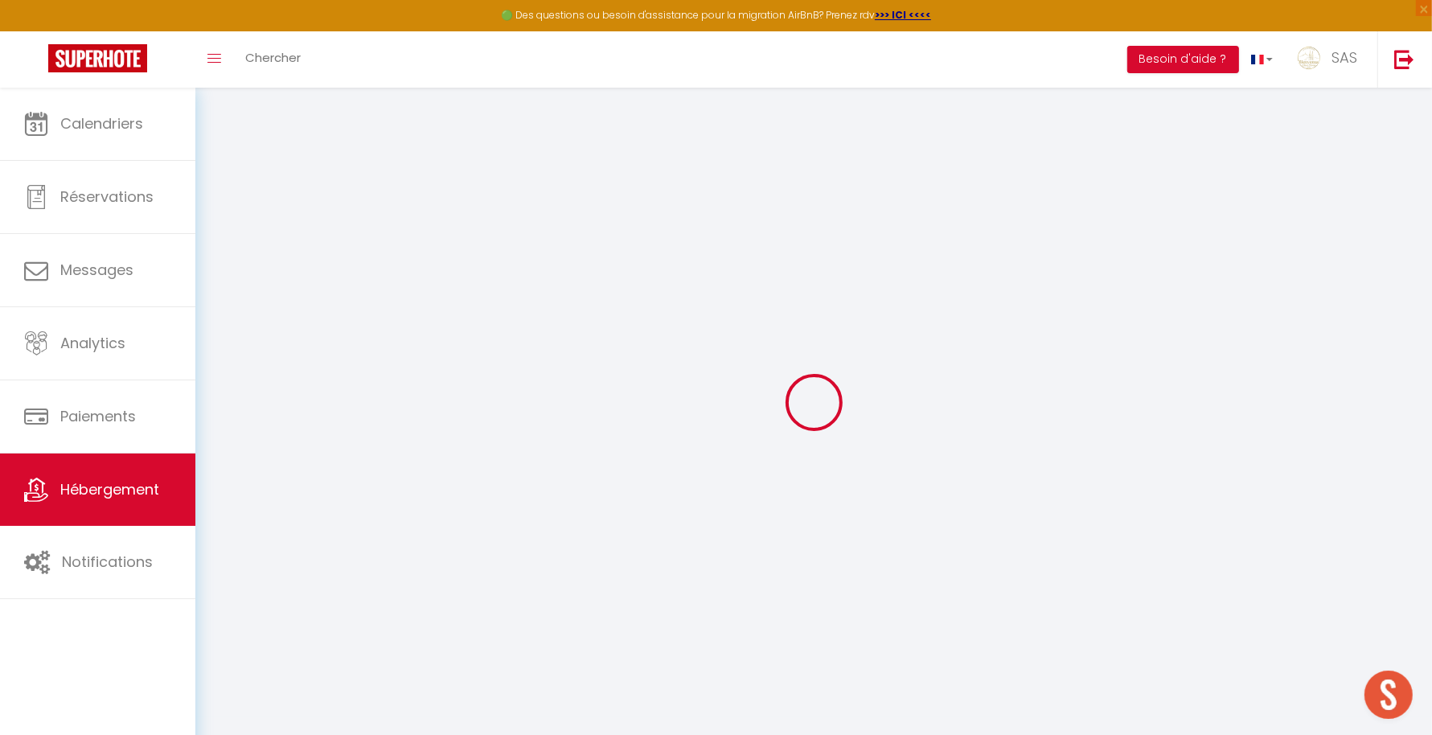
checkbox input "false"
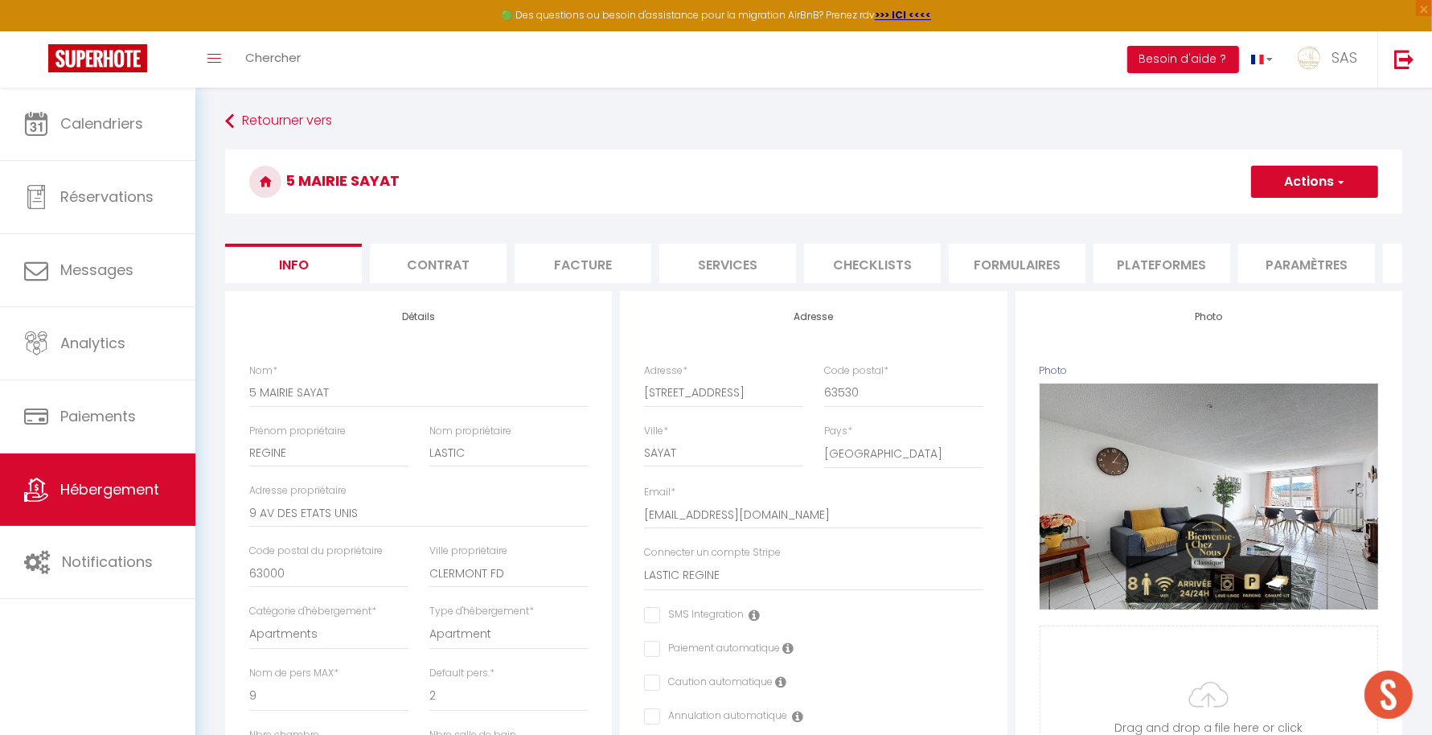
checkbox input "false"
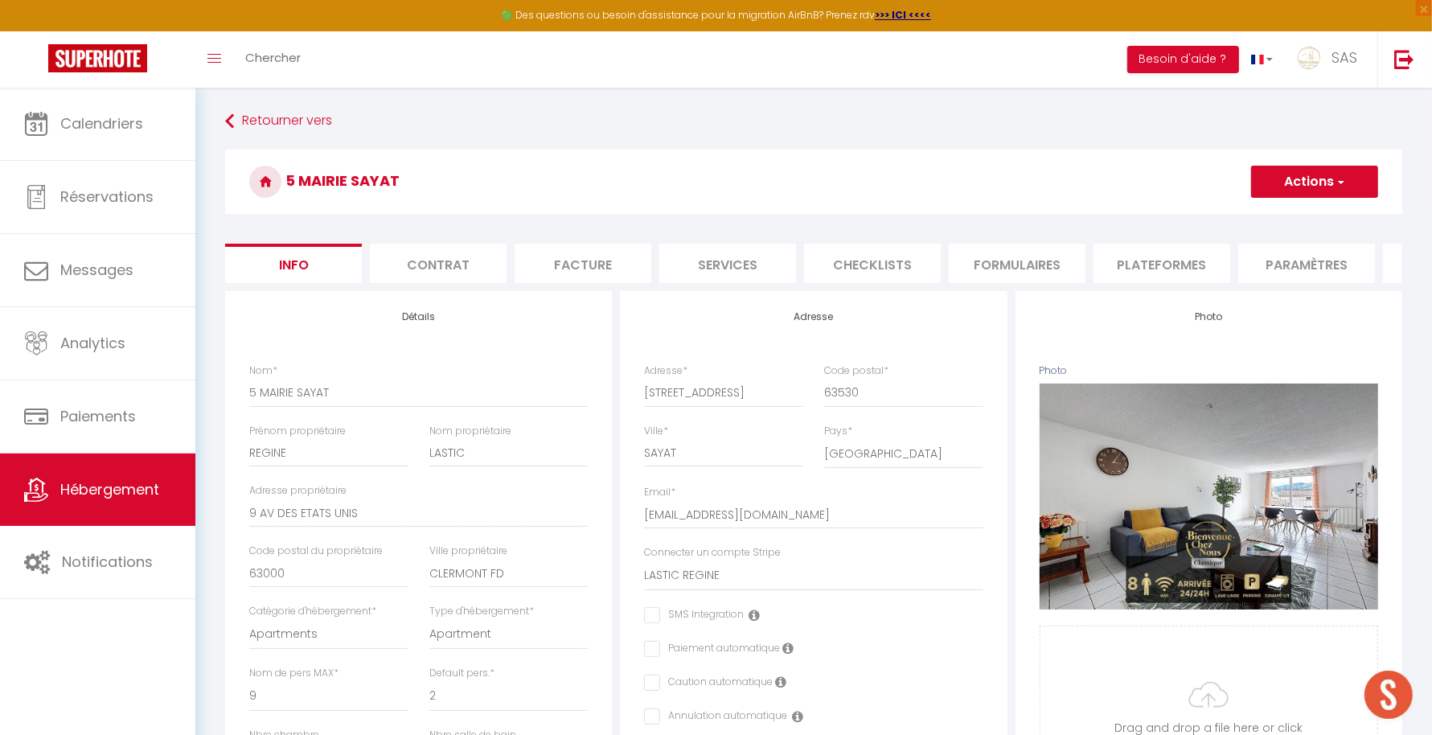
checkbox input "false"
click at [435, 248] on li "Contrat" at bounding box center [438, 263] width 137 height 39
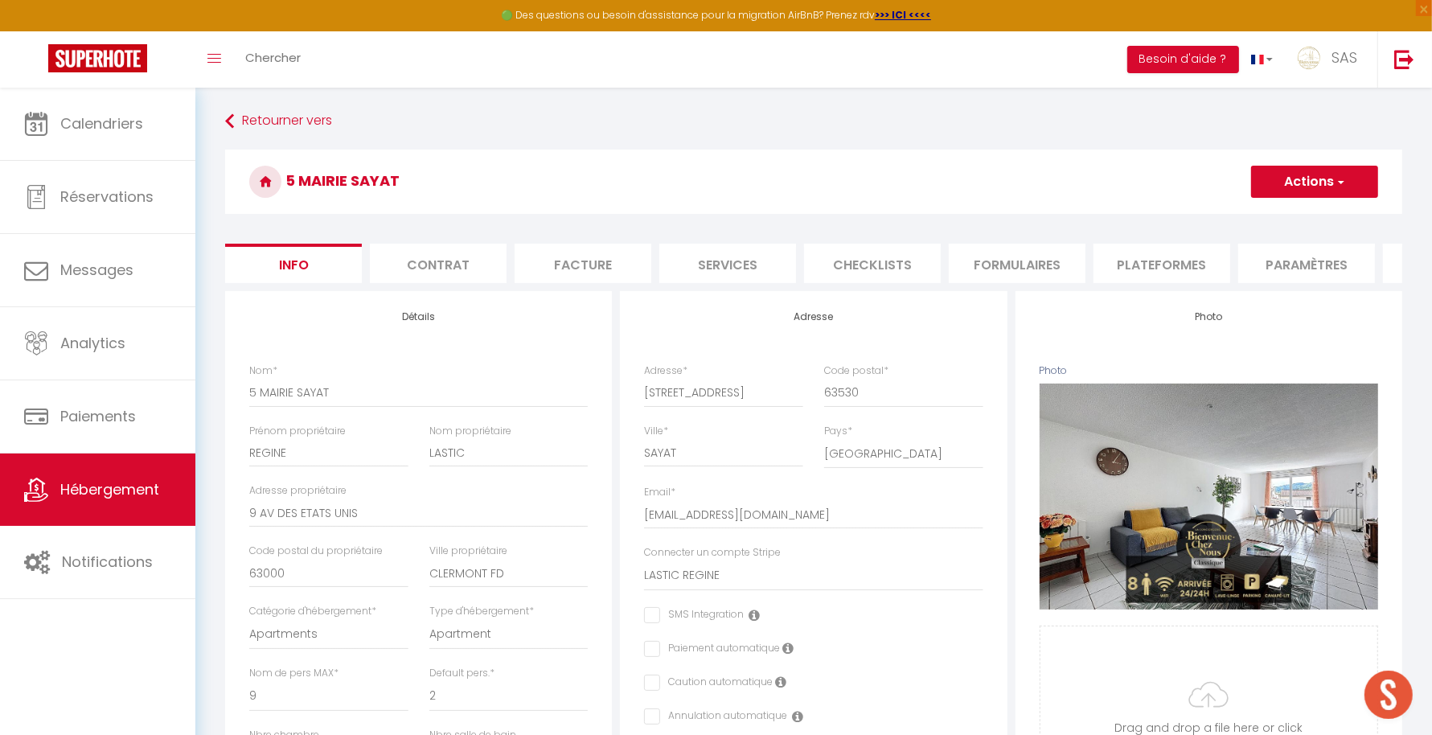
checkbox input "false"
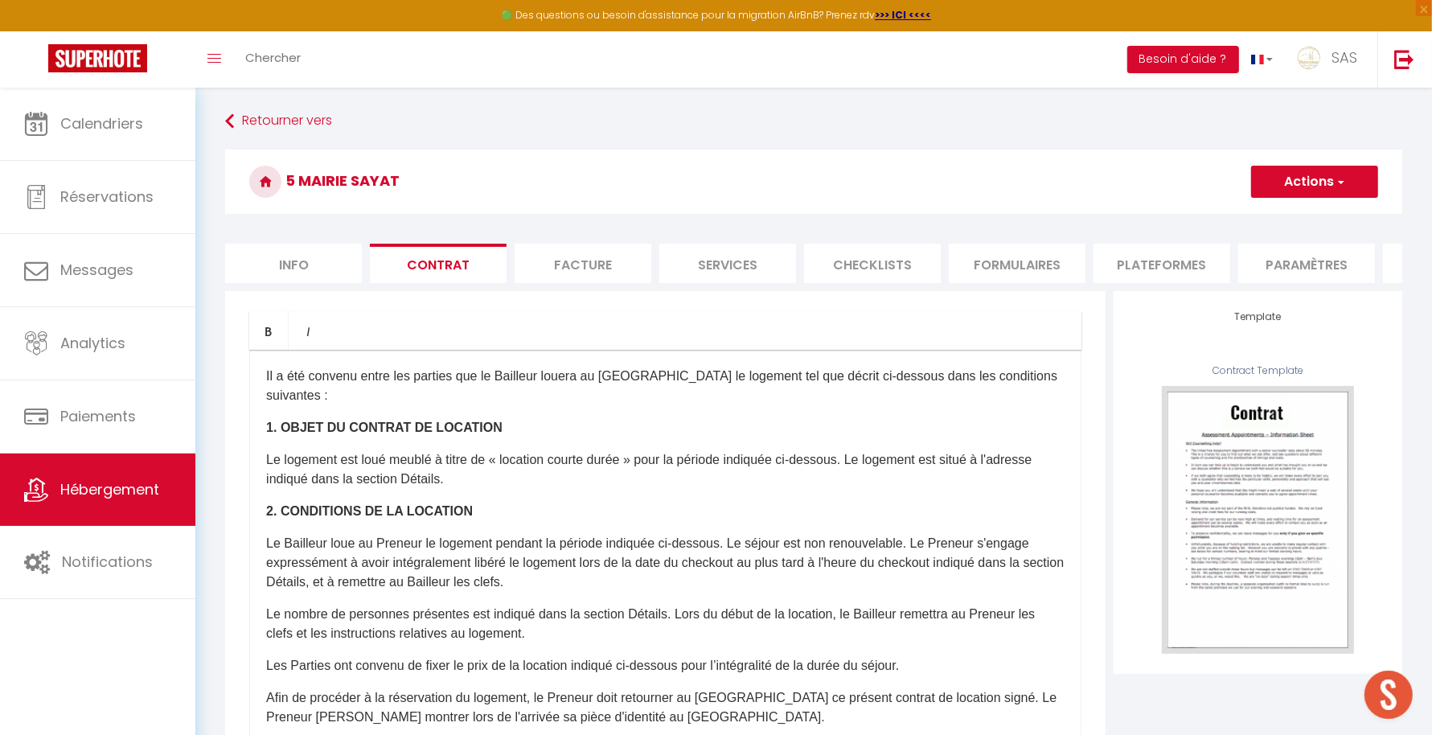
click at [591, 256] on li "Facture" at bounding box center [582, 263] width 137 height 39
checkbox input "false"
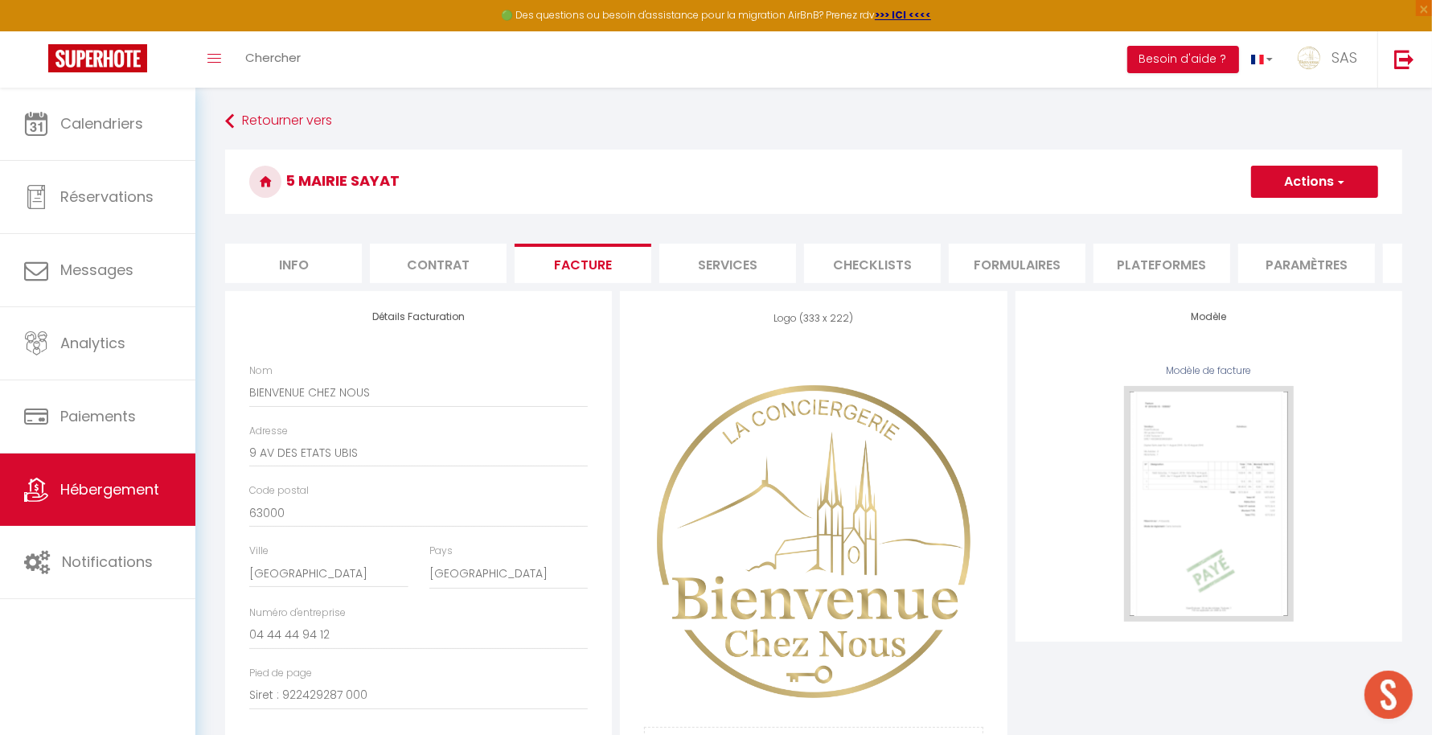
checkbox input "false"
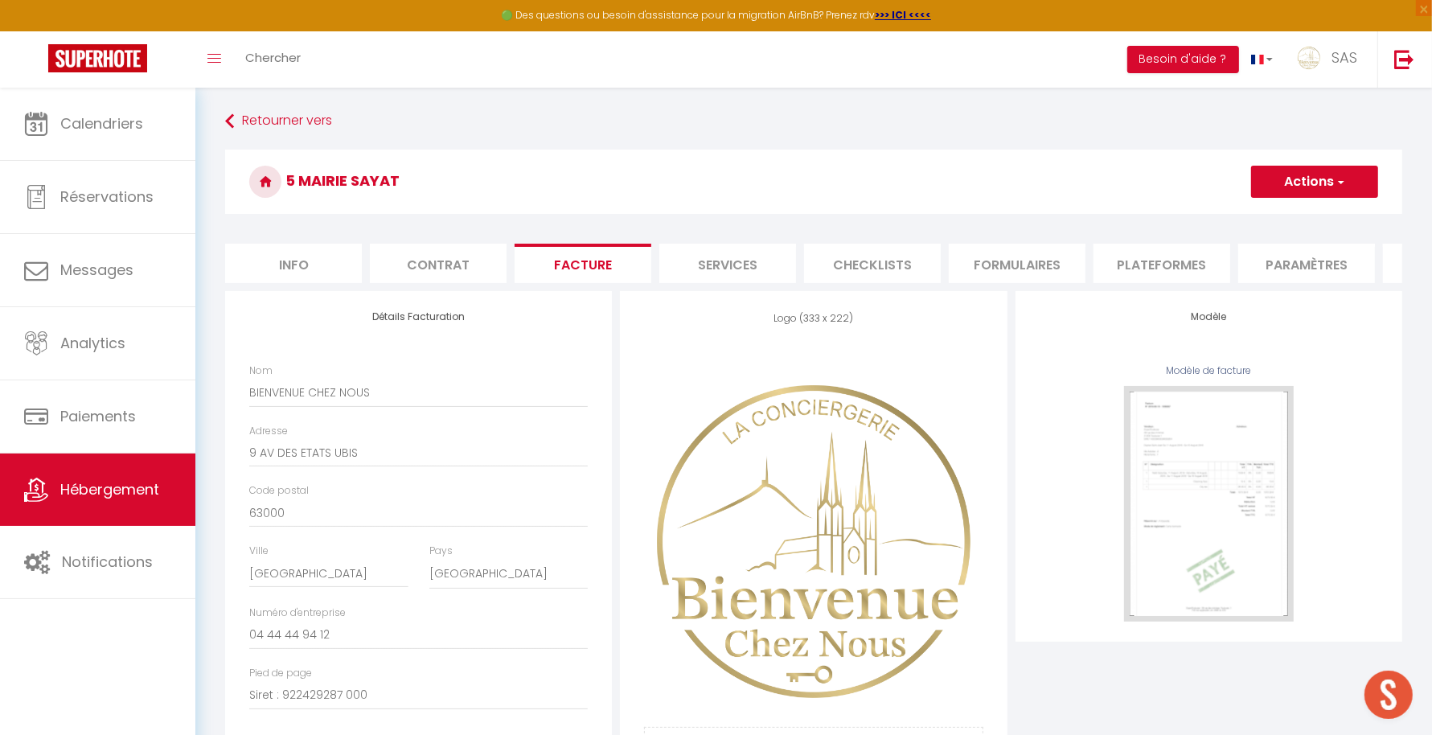
checkbox input "false"
click at [294, 253] on li "Info" at bounding box center [293, 263] width 137 height 39
checkbox input "false"
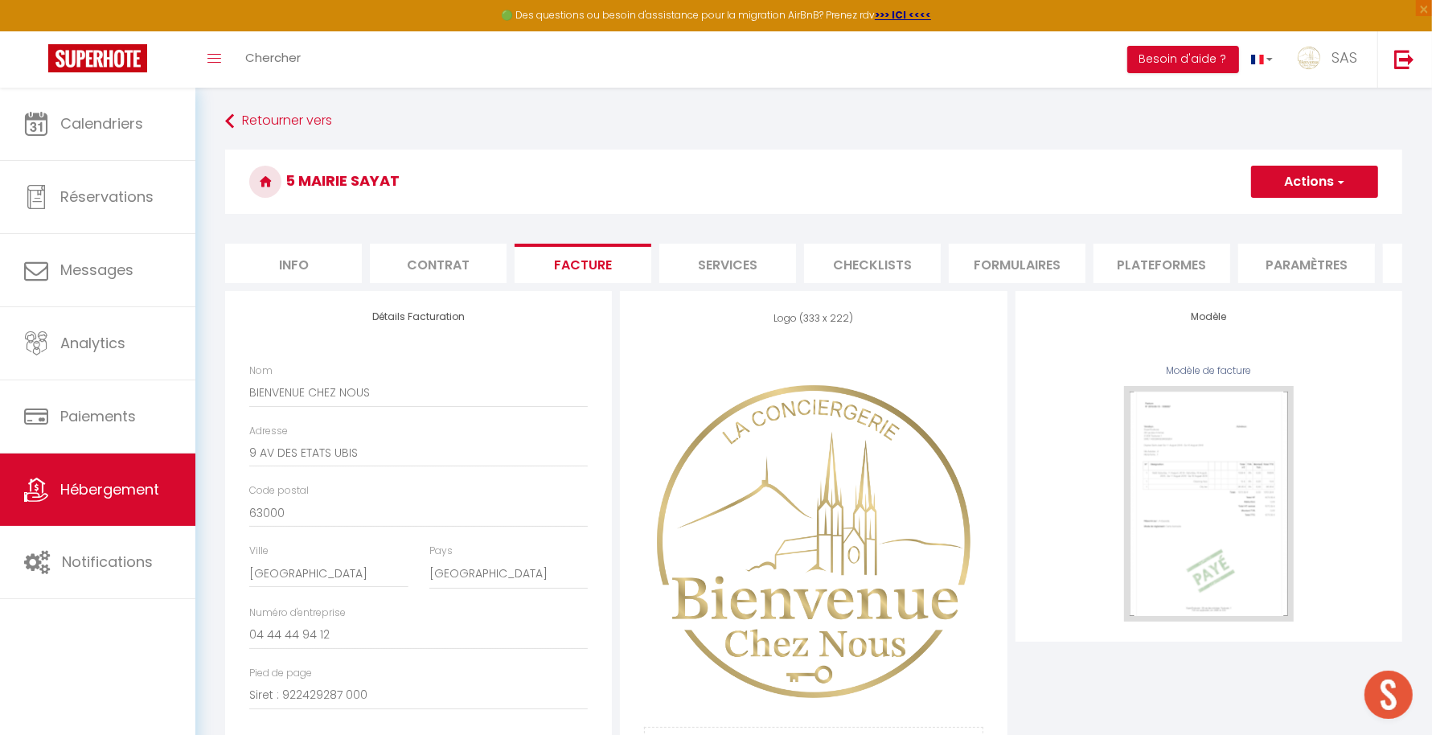
checkbox input "false"
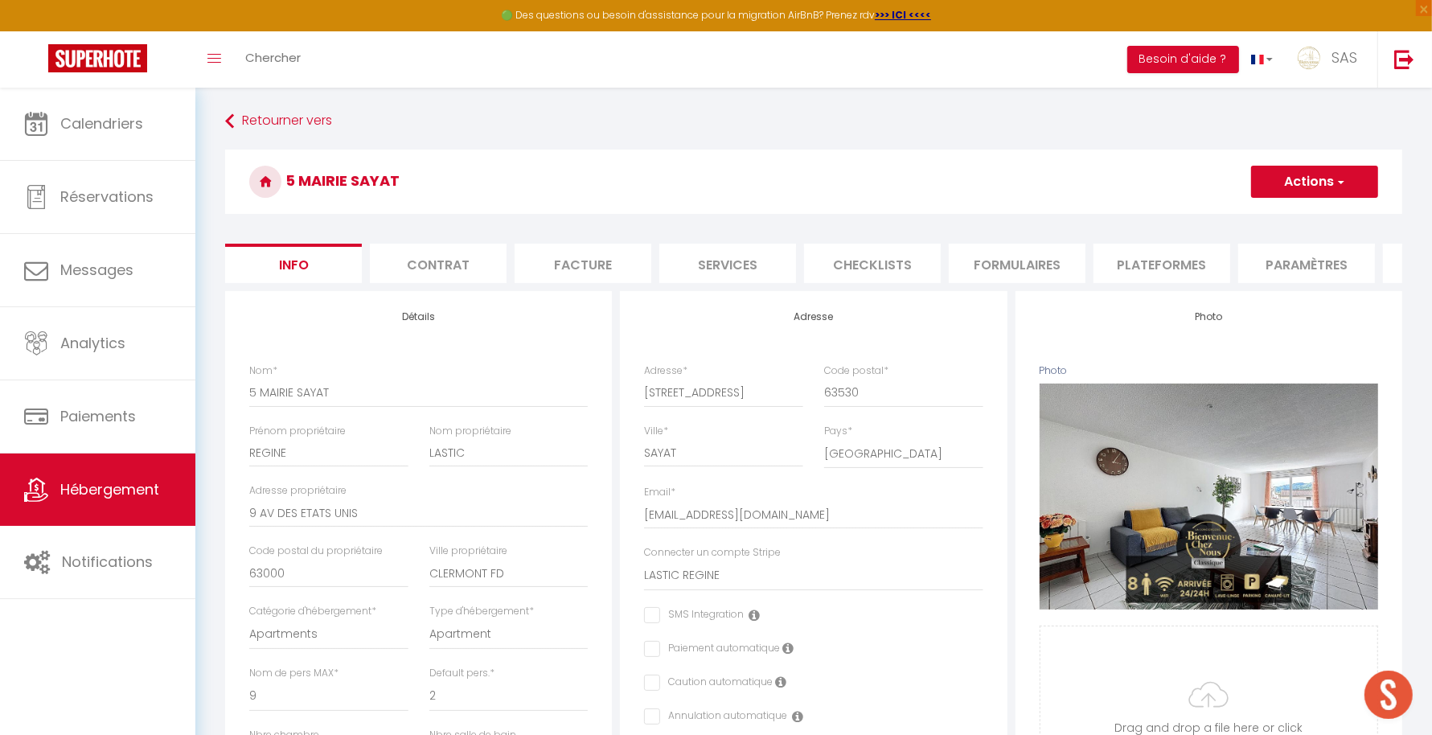
checkbox input "false"
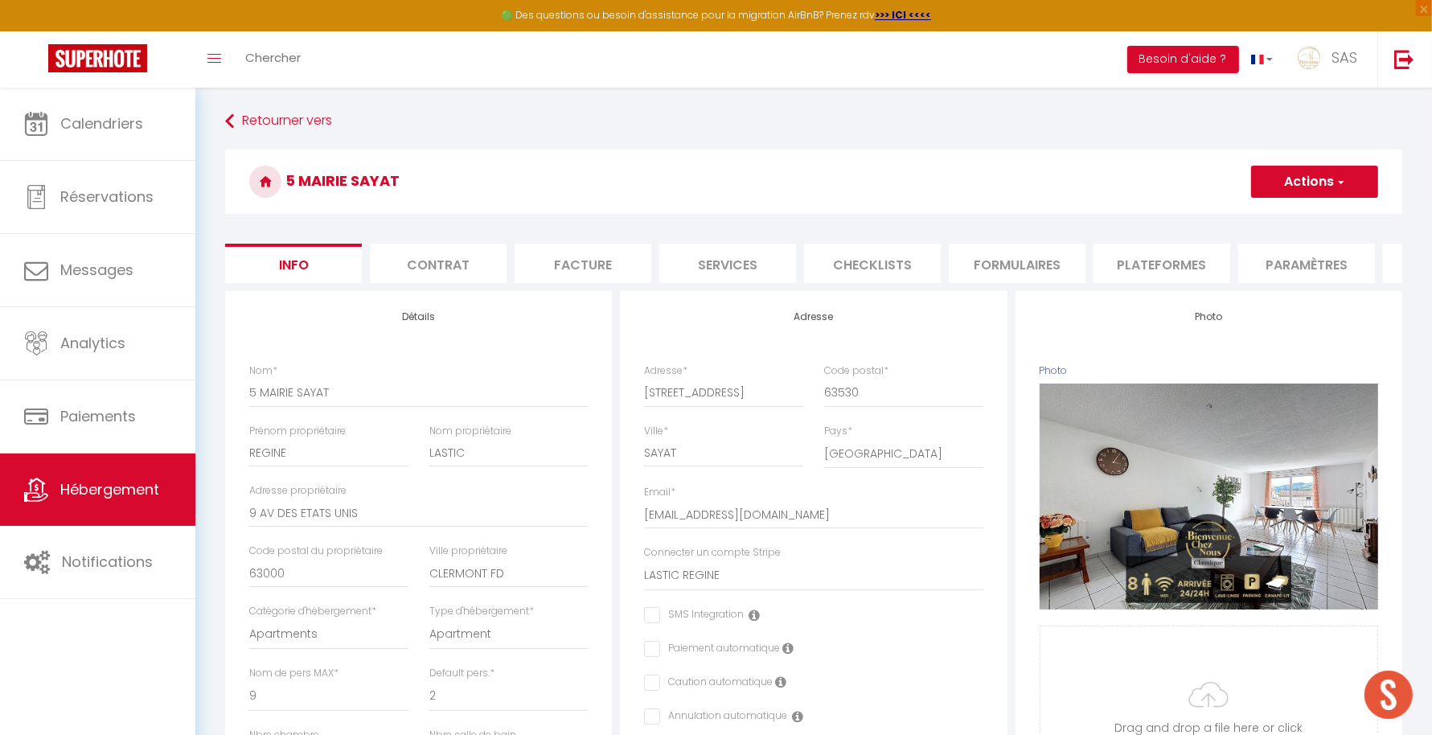
checkbox input "false"
click at [1330, 174] on button "Actions" at bounding box center [1314, 182] width 127 height 32
click at [1247, 250] on link "Supprimer" at bounding box center [1291, 258] width 172 height 21
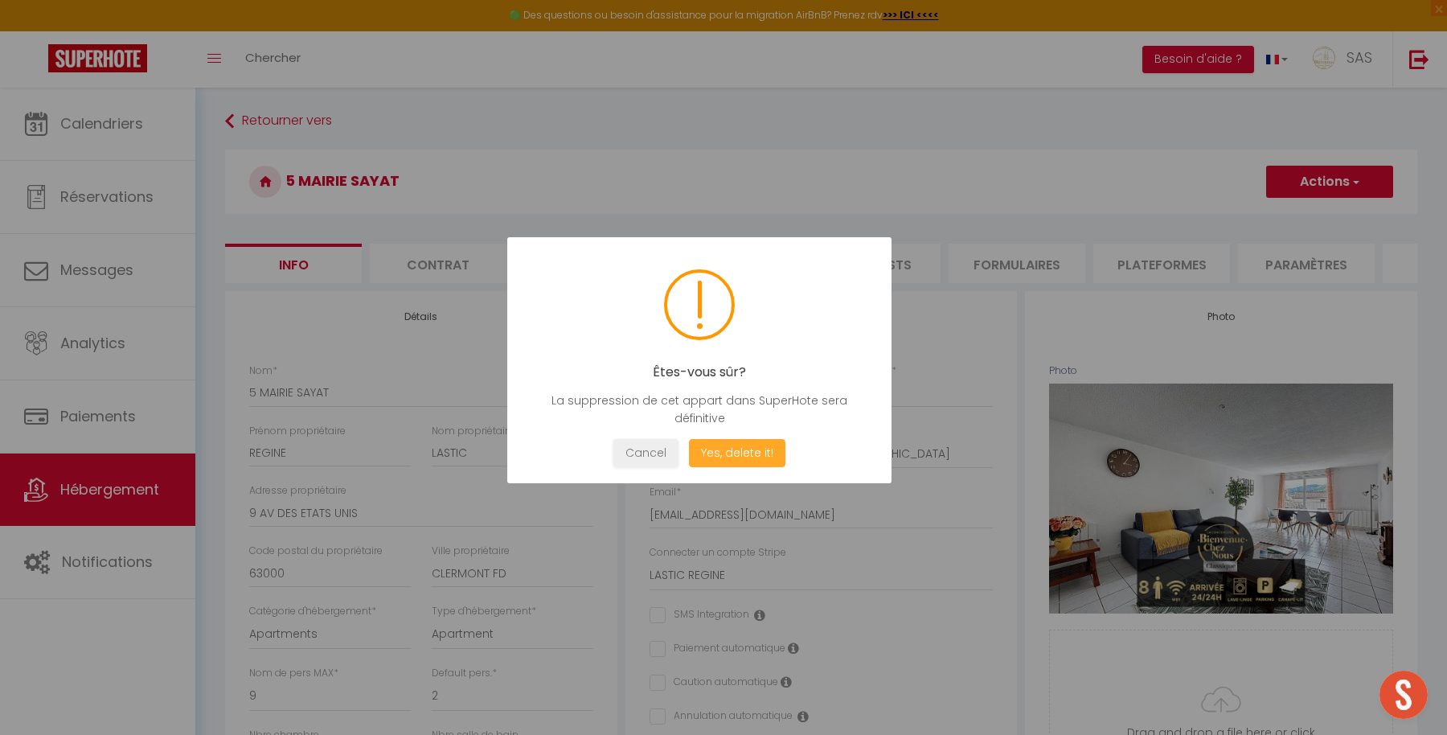
click at [736, 465] on button "Yes, delete it!" at bounding box center [737, 453] width 96 height 28
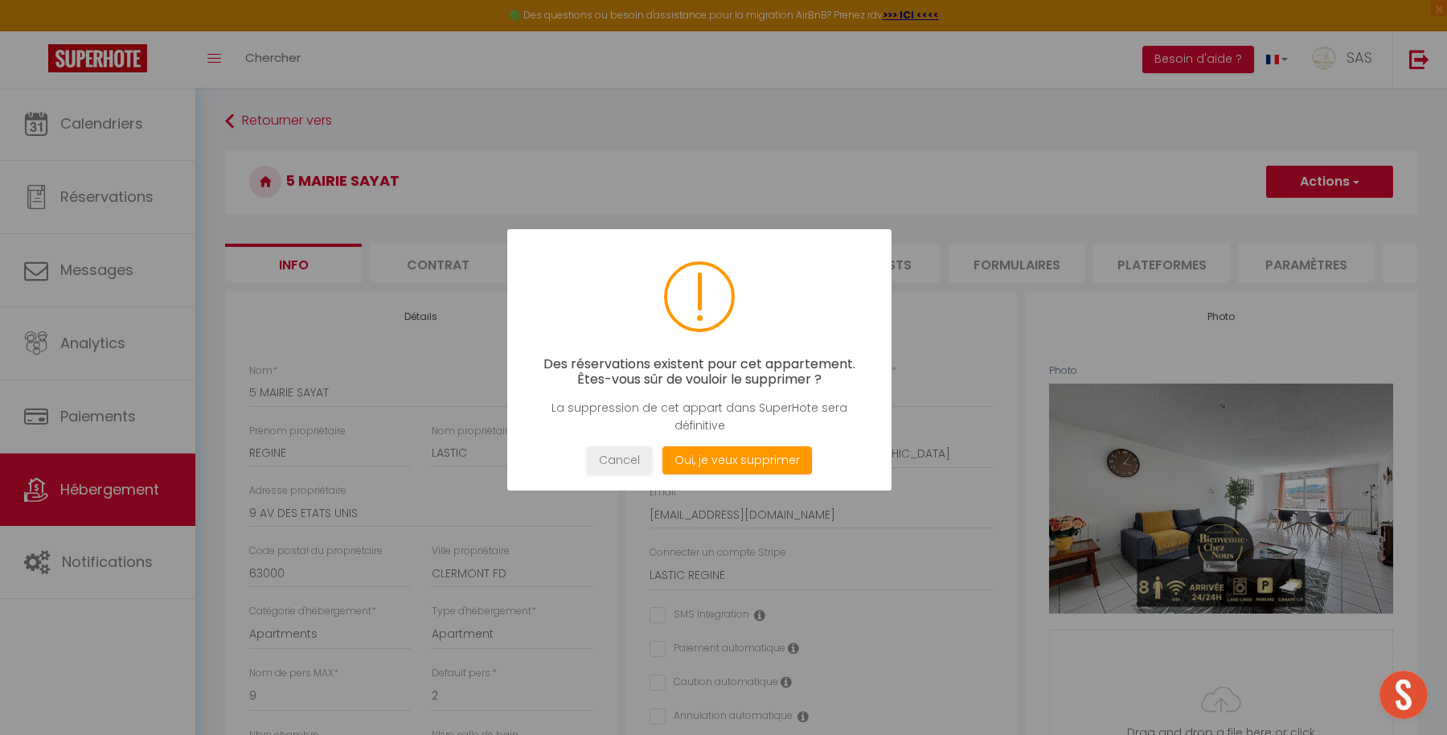
click at [766, 407] on div "La suppression de cet appart dans SuperHote sera définitive" at bounding box center [699, 416] width 336 height 35
click at [727, 469] on button "Oui, je veux supprimer" at bounding box center [737, 460] width 150 height 28
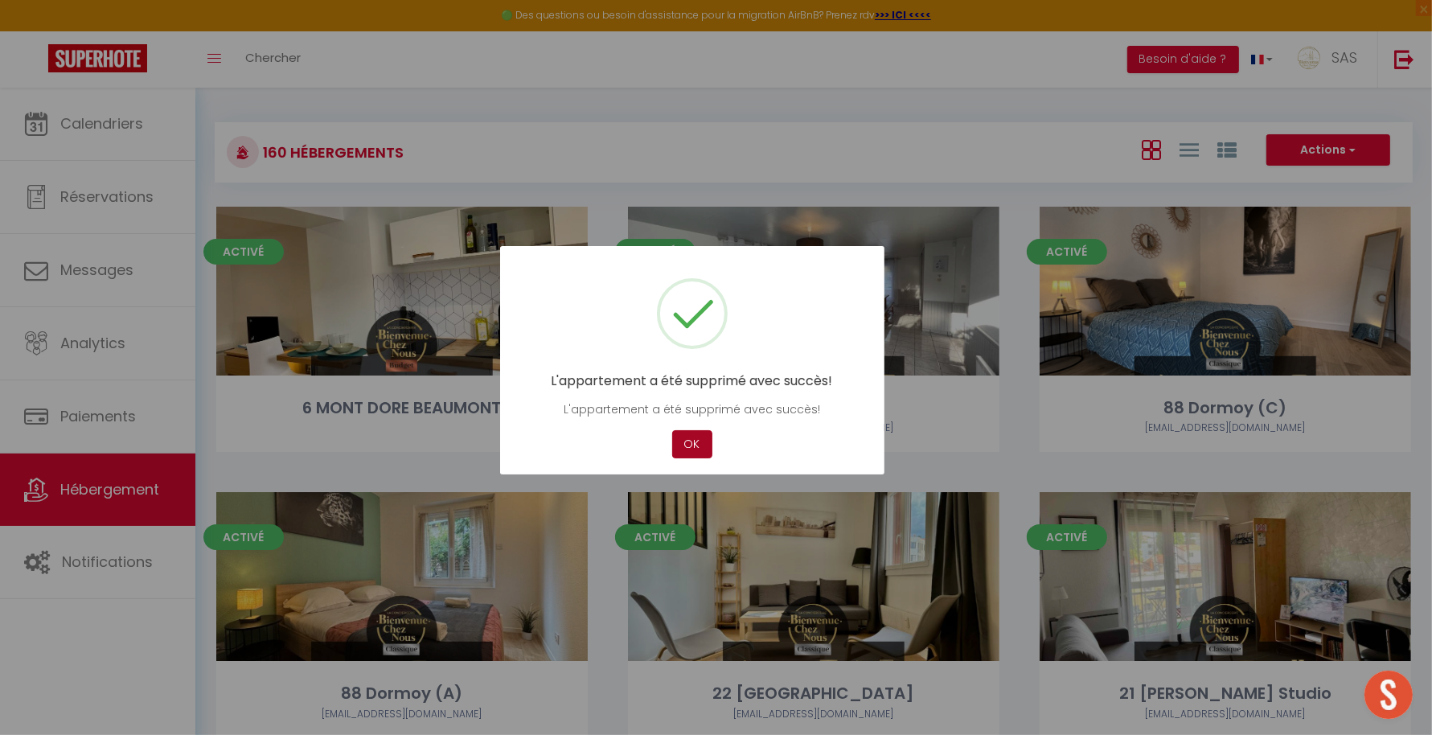
click at [694, 445] on button "OK" at bounding box center [692, 444] width 40 height 28
